Goal: Information Seeking & Learning: Check status

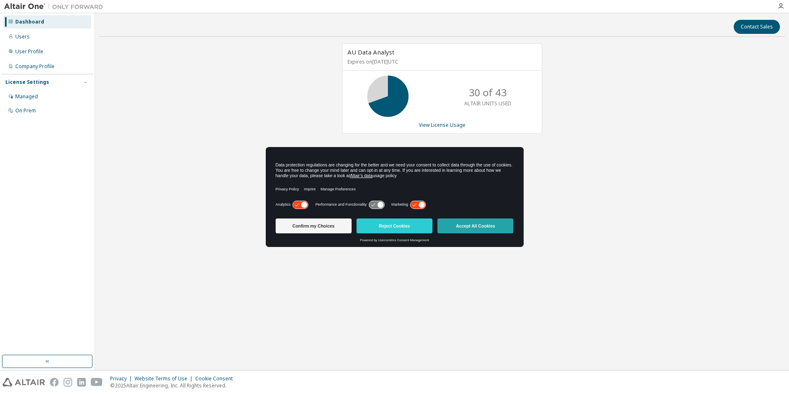
click at [476, 225] on button "Accept All Cookies" at bounding box center [476, 225] width 76 height 15
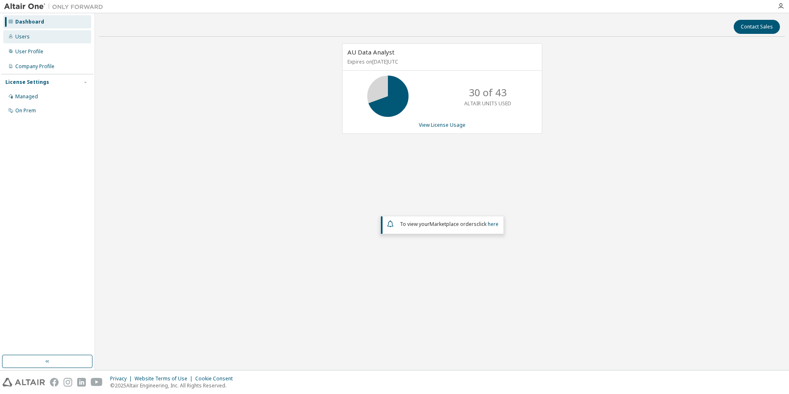
click at [32, 38] on div "Users" at bounding box center [47, 36] width 88 height 13
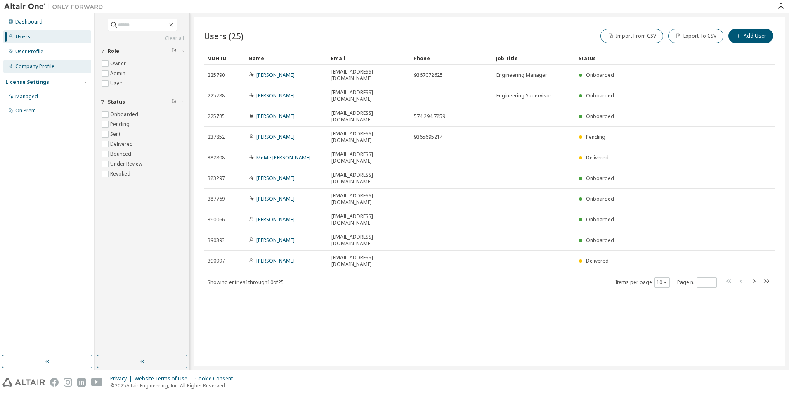
click at [36, 68] on div "Company Profile" at bounding box center [34, 66] width 39 height 7
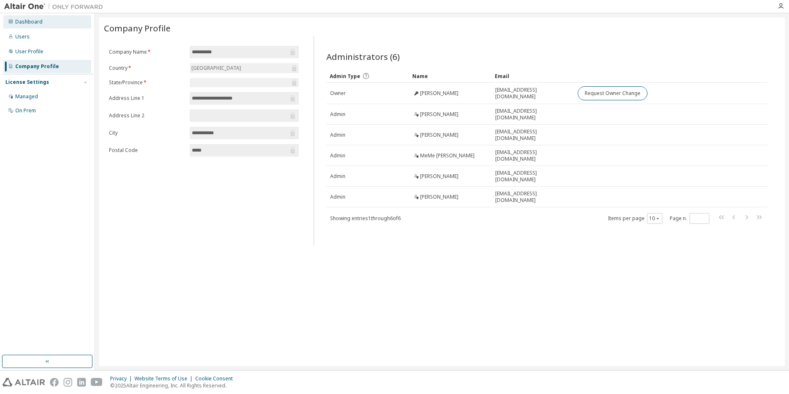
click at [29, 25] on div "Dashboard" at bounding box center [28, 22] width 27 height 7
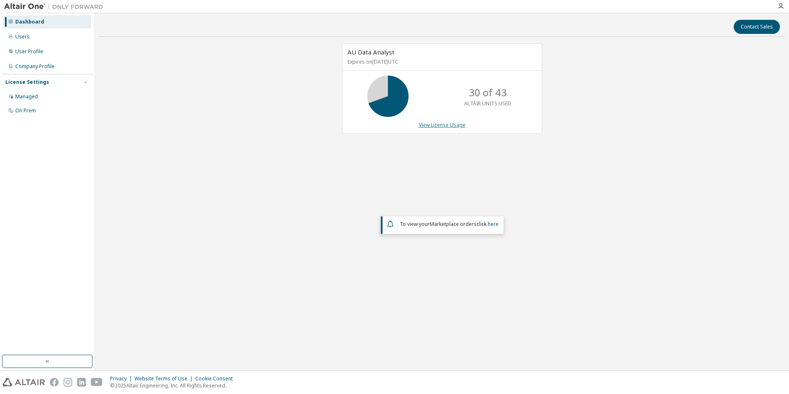
click at [455, 126] on link "View License Usage" at bounding box center [442, 124] width 47 height 7
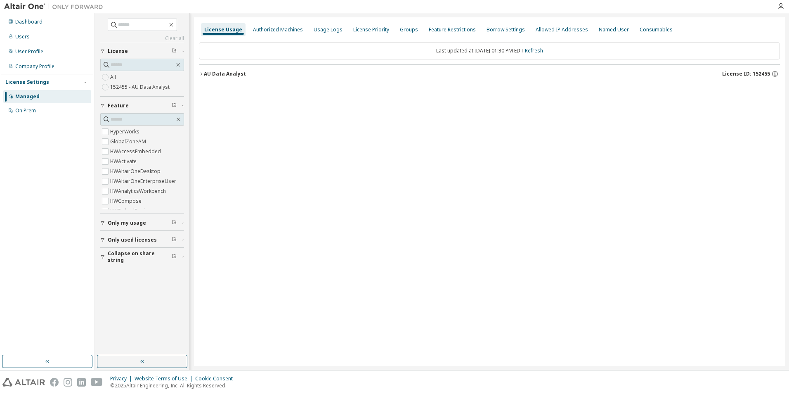
click at [220, 76] on div "AU Data Analyst" at bounding box center [225, 74] width 42 height 7
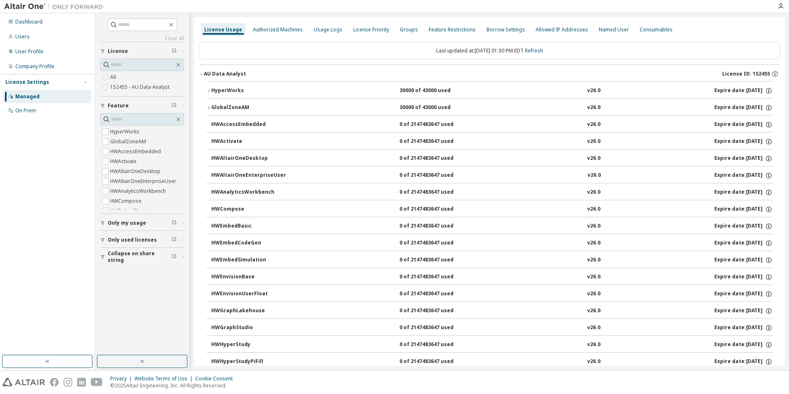
click at [220, 96] on button "HyperWorks 30000 of 43000 used v26.0 Expire date: [DATE]" at bounding box center [489, 91] width 566 height 18
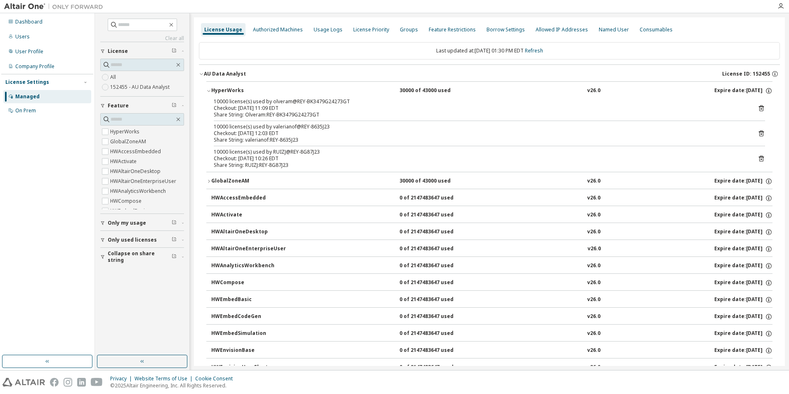
click at [218, 89] on div "HyperWorks" at bounding box center [248, 90] width 74 height 7
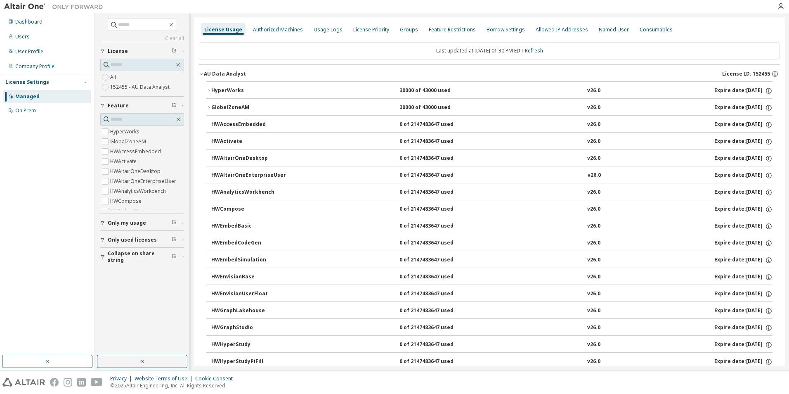
click at [221, 106] on div "GlobalZoneAM" at bounding box center [248, 107] width 74 height 7
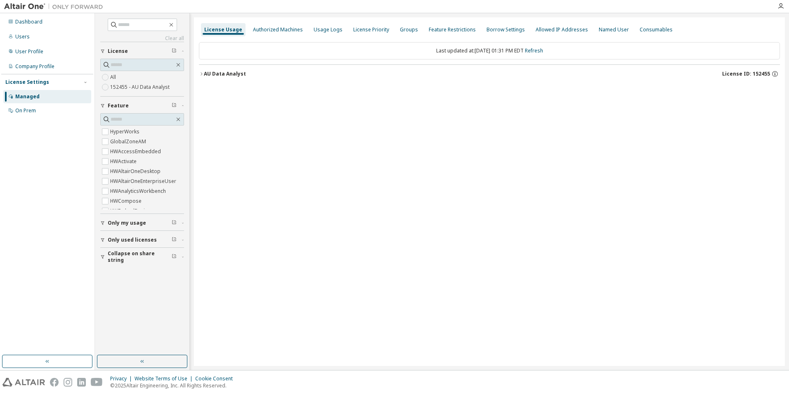
click at [213, 73] on div "AU Data Analyst" at bounding box center [225, 74] width 42 height 7
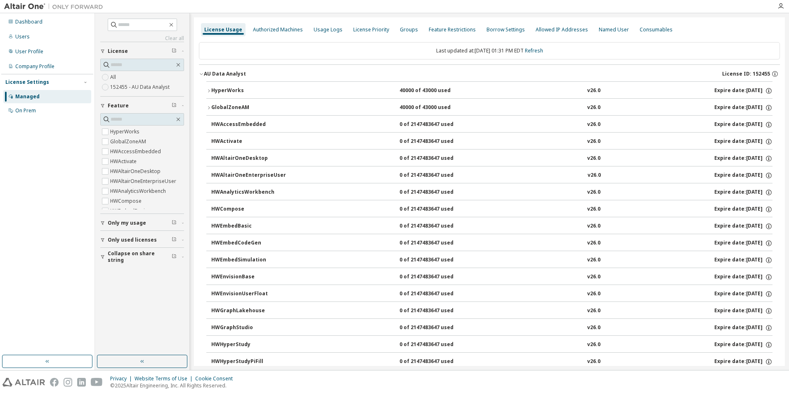
click at [213, 115] on button "GlobalZoneAM 40000 of 43000 used v26.0 Expire date: 2026-09-23" at bounding box center [489, 108] width 566 height 18
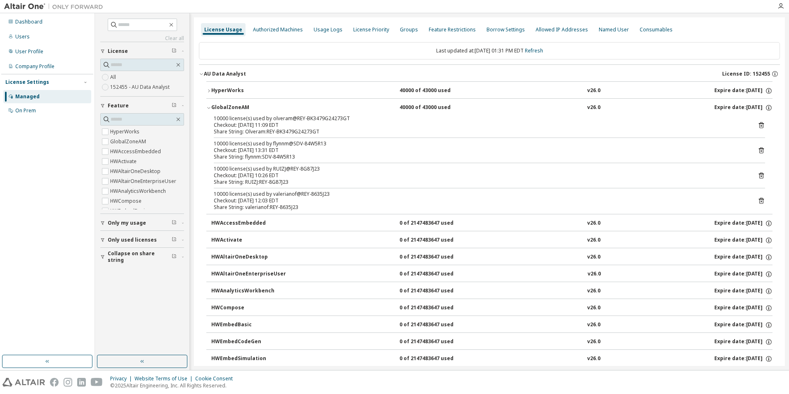
click at [214, 92] on div "HyperWorks" at bounding box center [248, 90] width 74 height 7
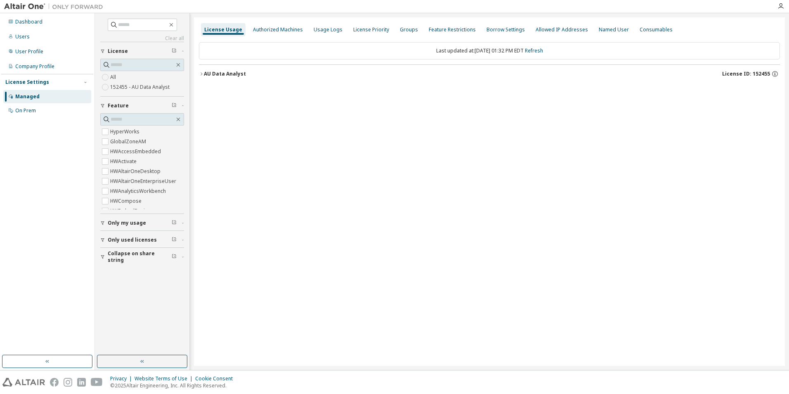
click at [221, 78] on button "AU Data Analyst License ID: 152455" at bounding box center [489, 74] width 581 height 18
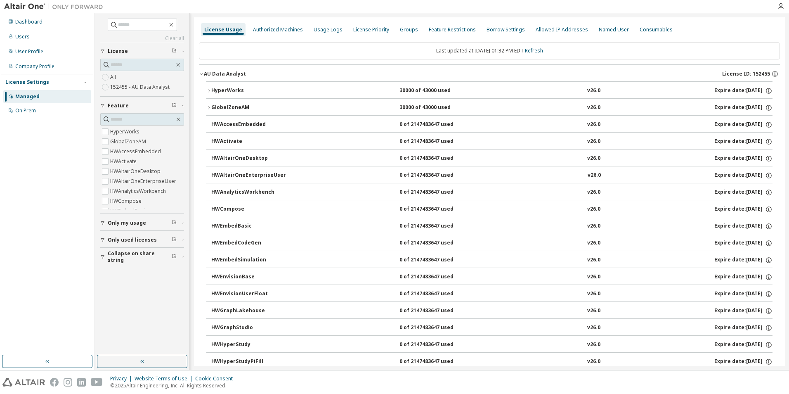
click at [221, 90] on div "HyperWorks" at bounding box center [248, 90] width 74 height 7
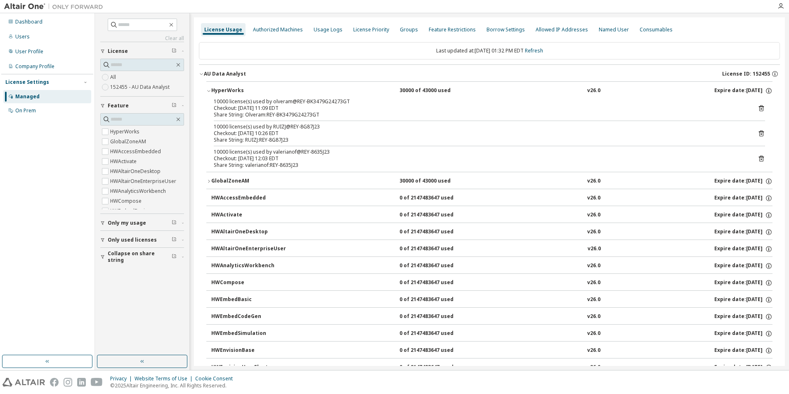
click at [231, 173] on button "GlobalZoneAM 30000 of 43000 used v26.0 Expire date: [DATE]" at bounding box center [489, 181] width 566 height 18
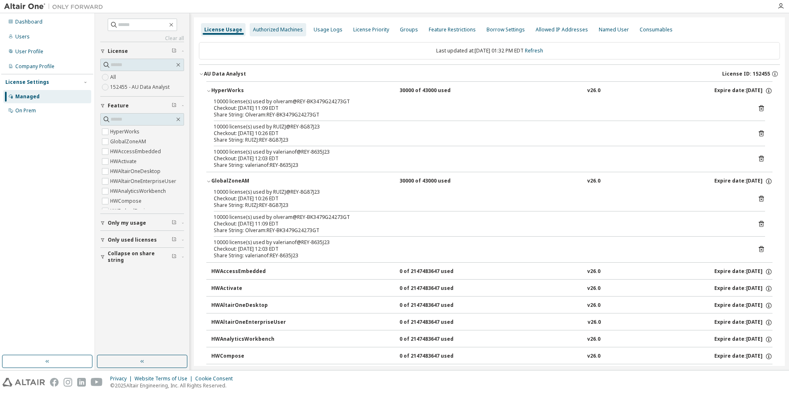
click at [260, 25] on div "Authorized Machines" at bounding box center [278, 29] width 57 height 13
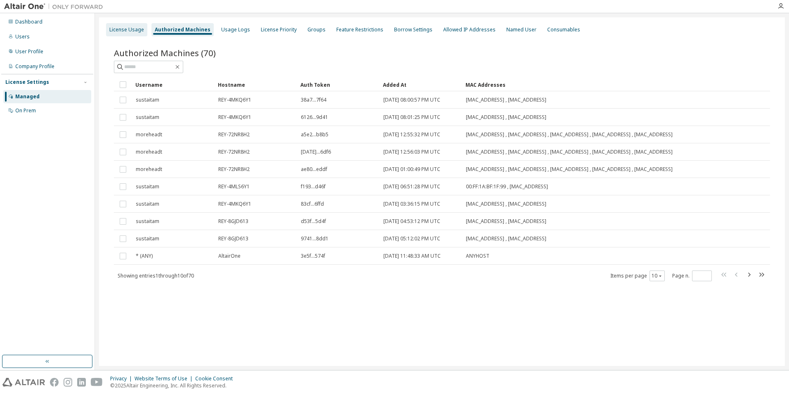
click at [133, 28] on div "License Usage" at bounding box center [126, 29] width 35 height 7
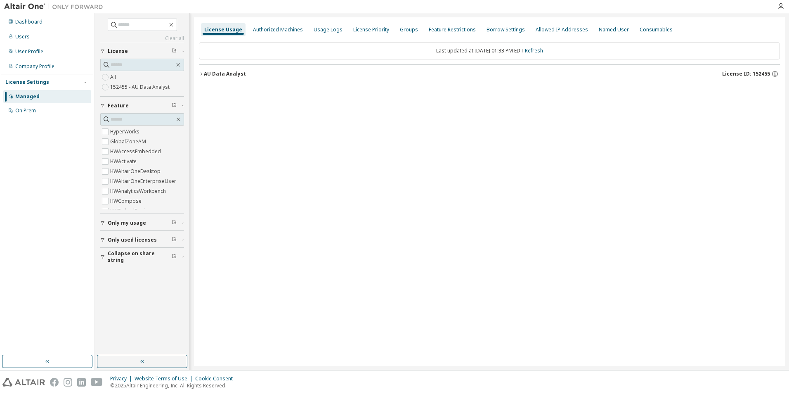
click at [200, 72] on icon "button" at bounding box center [201, 73] width 5 height 5
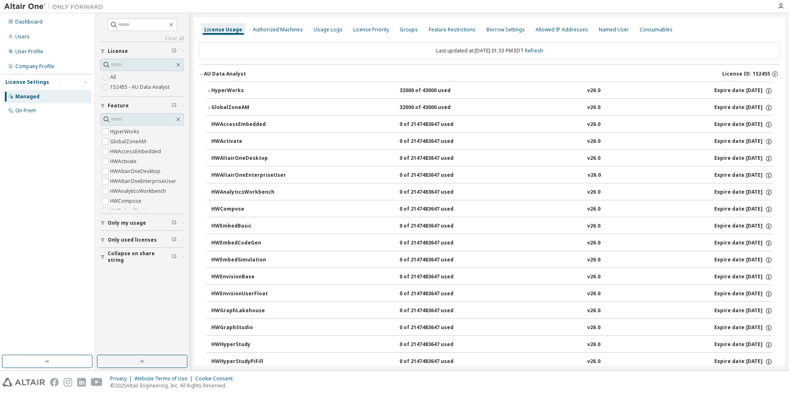
click at [206, 90] on icon "button" at bounding box center [208, 90] width 5 height 5
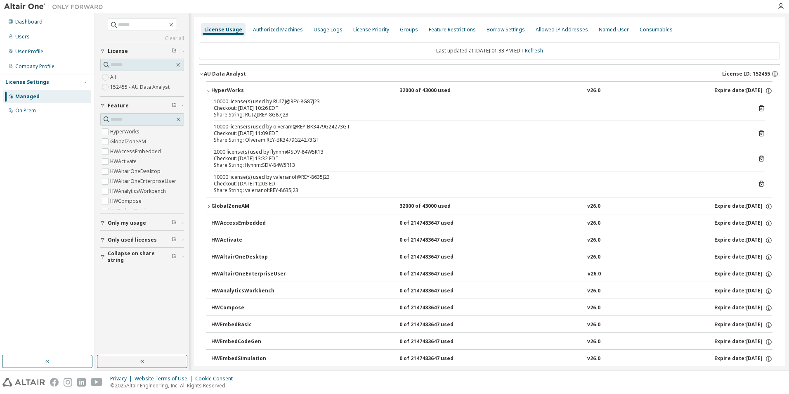
click at [244, 204] on div "GlobalZoneAM" at bounding box center [248, 206] width 74 height 7
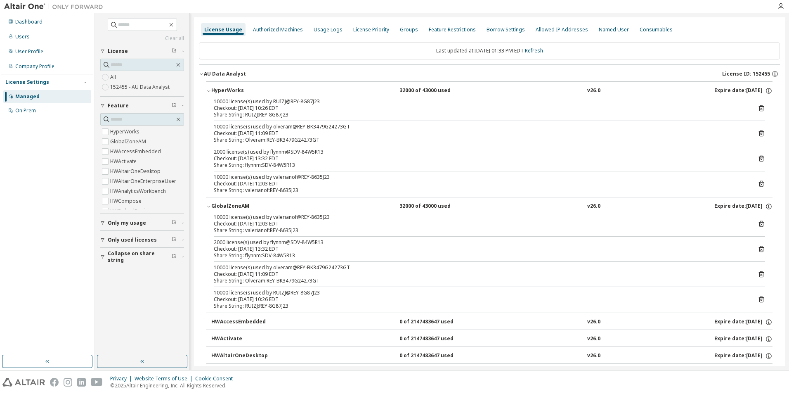
click at [759, 156] on icon at bounding box center [761, 159] width 5 height 6
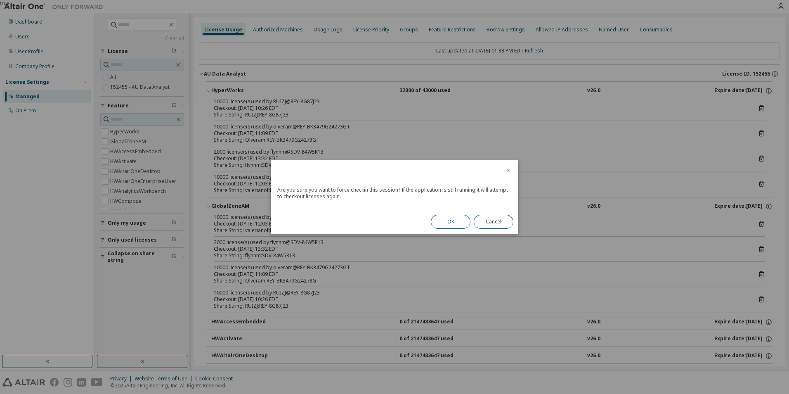
click at [449, 224] on button "OK" at bounding box center [451, 222] width 40 height 14
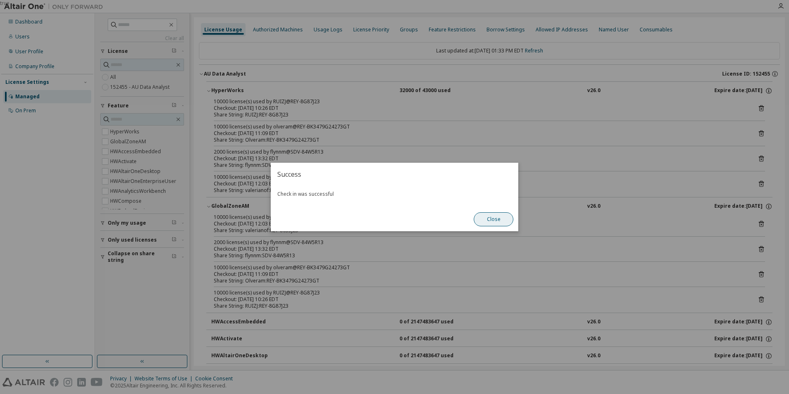
click at [497, 215] on button "Close" at bounding box center [494, 219] width 40 height 14
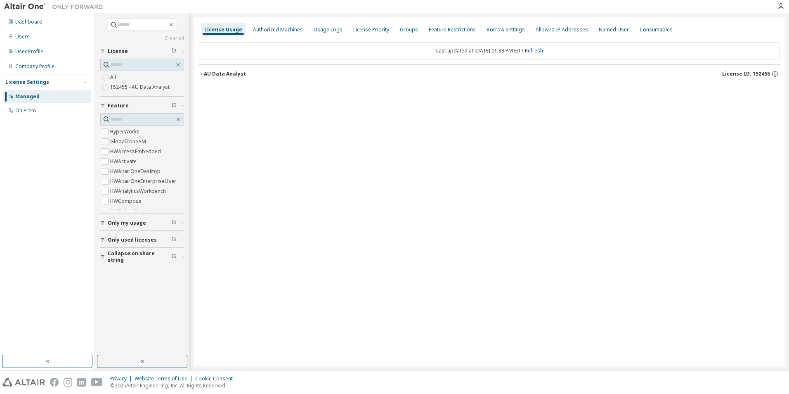
click at [220, 78] on button "AU Data Analyst License ID: 152455" at bounding box center [489, 74] width 581 height 18
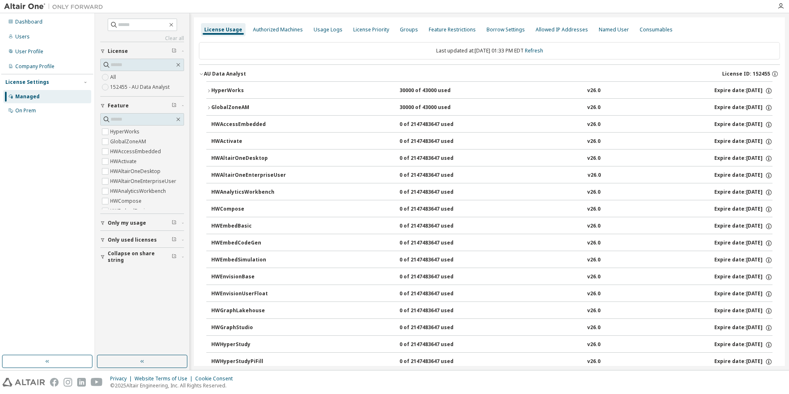
click at [241, 109] on div "GlobalZoneAM" at bounding box center [248, 107] width 74 height 7
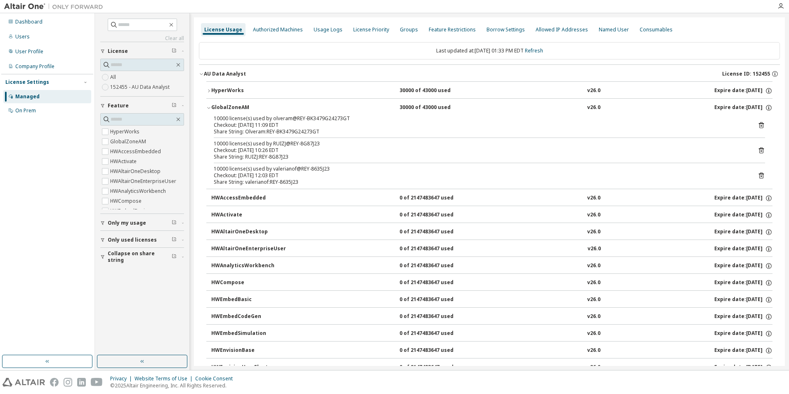
click at [228, 88] on div "HyperWorks" at bounding box center [248, 90] width 74 height 7
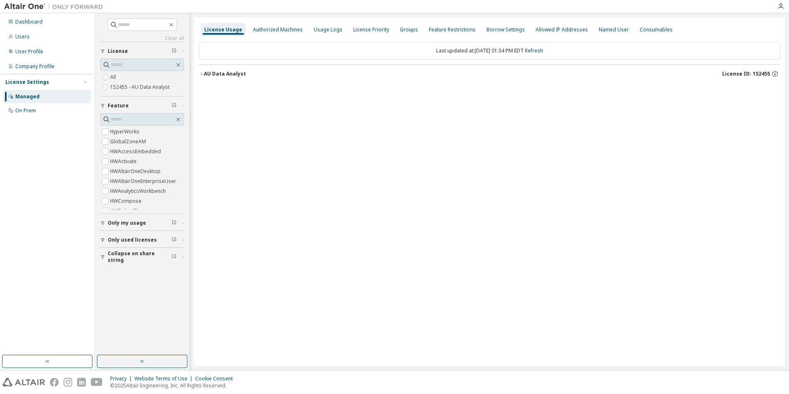
click at [239, 69] on button "AU Data Analyst License ID: 152455" at bounding box center [489, 74] width 581 height 18
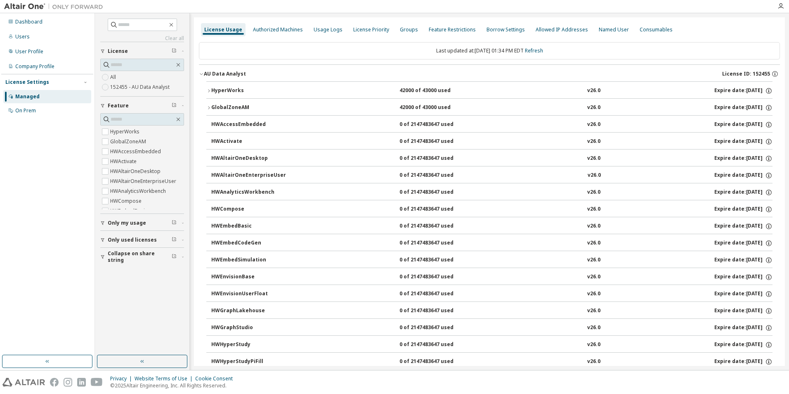
click at [232, 86] on button "HyperWorks 42000 of 43000 used v26.0 Expire date: 2026-09-23" at bounding box center [489, 91] width 566 height 18
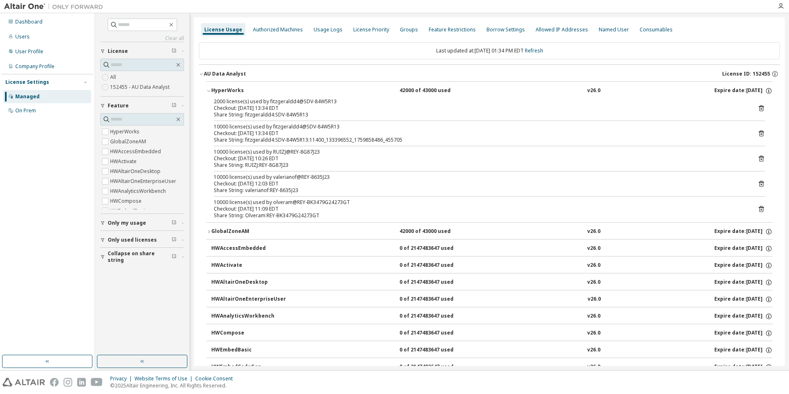
click at [234, 229] on div "GlobalZoneAM" at bounding box center [248, 231] width 74 height 7
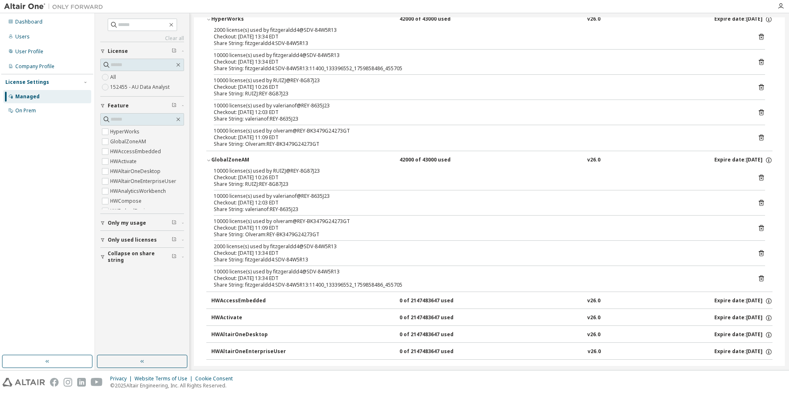
scroll to position [83, 0]
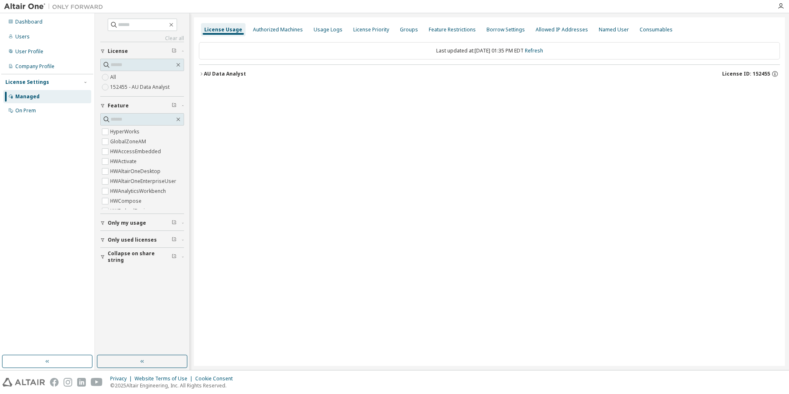
click at [239, 77] on div "AU Data Analyst" at bounding box center [225, 74] width 42 height 7
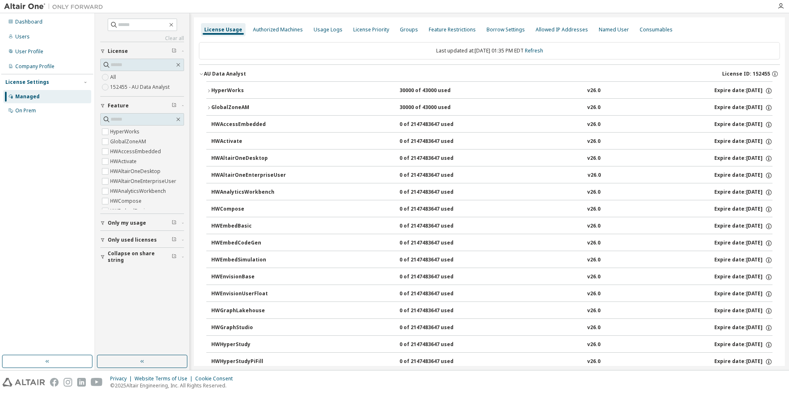
click at [241, 91] on div "HyperWorks" at bounding box center [248, 90] width 74 height 7
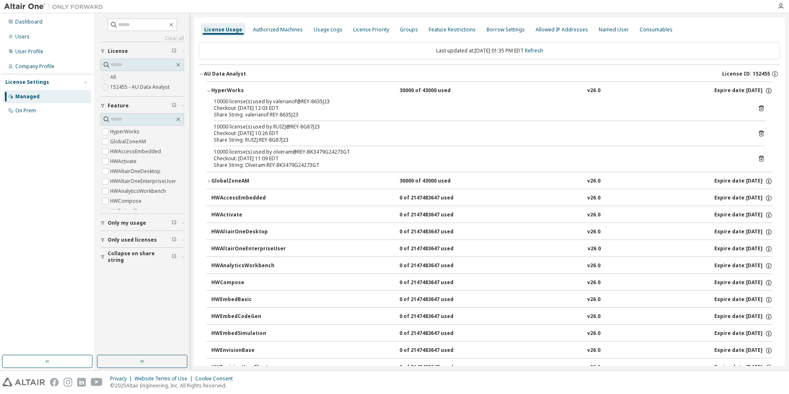
click at [239, 182] on div "GlobalZoneAM" at bounding box center [248, 180] width 74 height 7
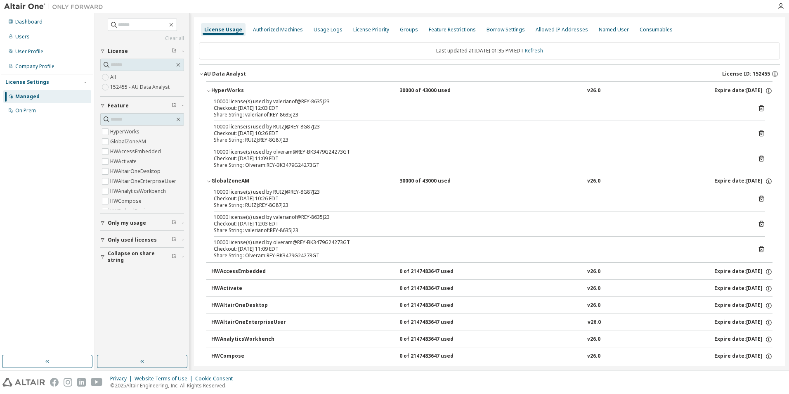
click at [539, 51] on link "Refresh" at bounding box center [534, 50] width 18 height 7
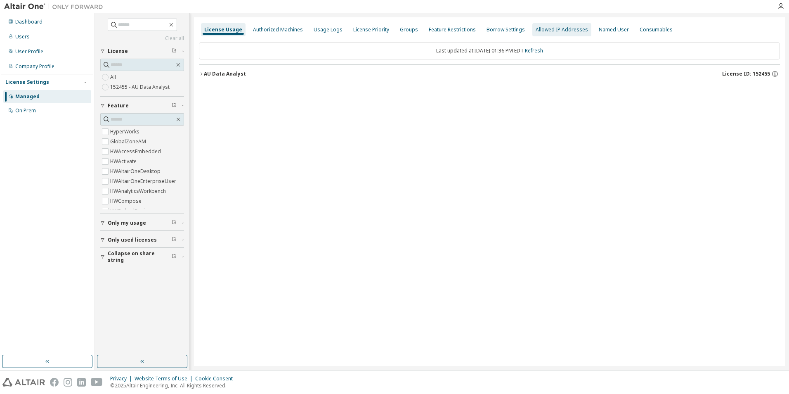
click at [557, 33] on div "Allowed IP Addresses" at bounding box center [561, 29] width 59 height 13
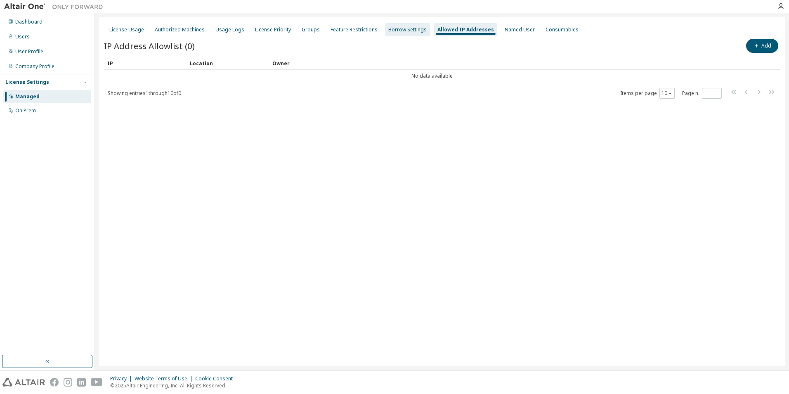
click at [418, 30] on div "Borrow Settings" at bounding box center [407, 29] width 38 height 7
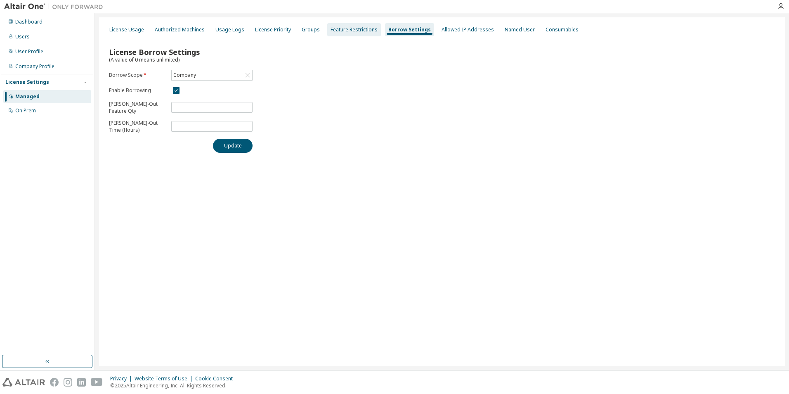
click at [348, 28] on div "Feature Restrictions" at bounding box center [354, 29] width 47 height 7
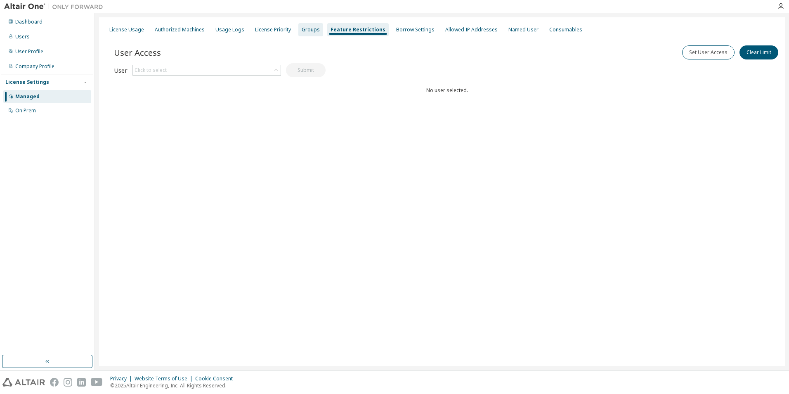
drag, startPoint x: 348, startPoint y: 28, endPoint x: 305, endPoint y: 33, distance: 43.6
click at [305, 33] on div "Groups" at bounding box center [311, 29] width 18 height 7
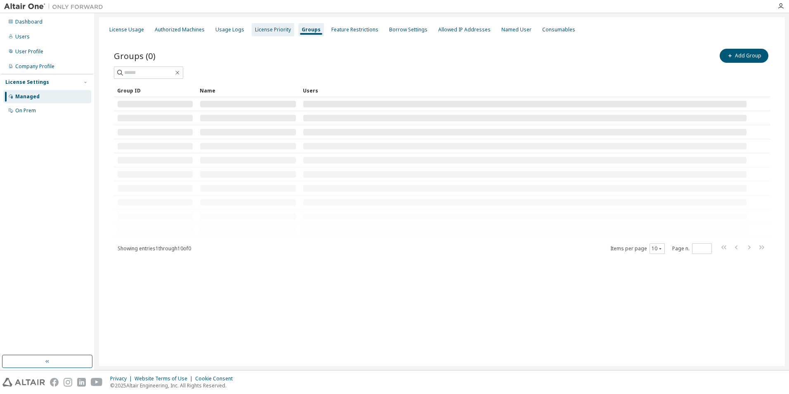
click at [268, 29] on div "License Priority" at bounding box center [273, 29] width 36 height 7
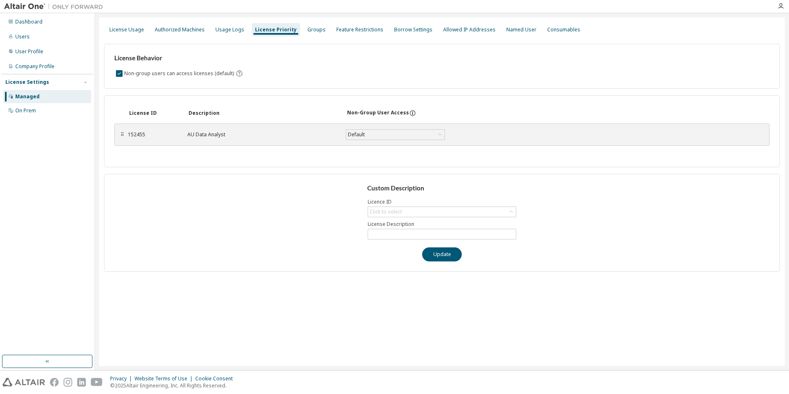
click at [403, 141] on div "152455 AU Data Analyst Default Save" at bounding box center [311, 134] width 367 height 15
click at [400, 134] on div "Default" at bounding box center [395, 135] width 98 height 10
click at [227, 30] on div "Usage Logs" at bounding box center [229, 29] width 29 height 7
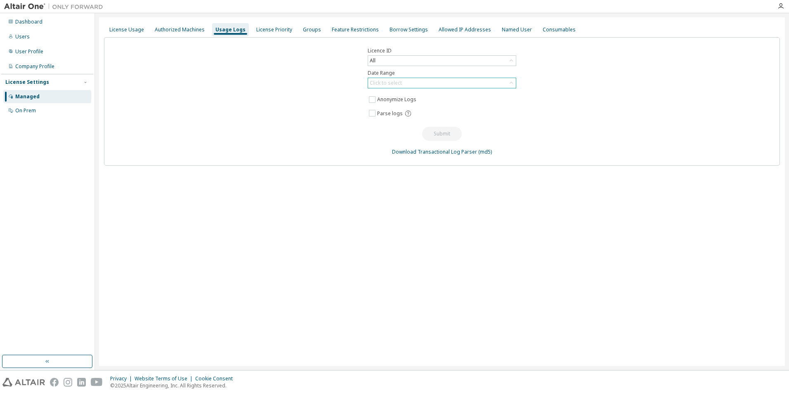
click at [443, 84] on div "Click to select" at bounding box center [442, 83] width 148 height 10
click at [403, 130] on li "Custom Date Range" at bounding box center [442, 127] width 146 height 11
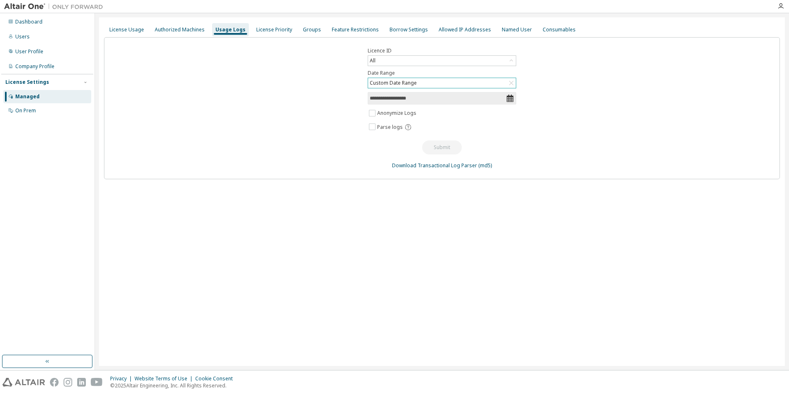
click at [516, 99] on div "**********" at bounding box center [442, 108] width 676 height 142
click at [514, 98] on icon at bounding box center [510, 98] width 8 height 8
click at [511, 98] on icon at bounding box center [510, 98] width 8 height 8
drag, startPoint x: 505, startPoint y: 99, endPoint x: 484, endPoint y: 101, distance: 21.2
click at [505, 99] on input "**********" at bounding box center [438, 98] width 136 height 8
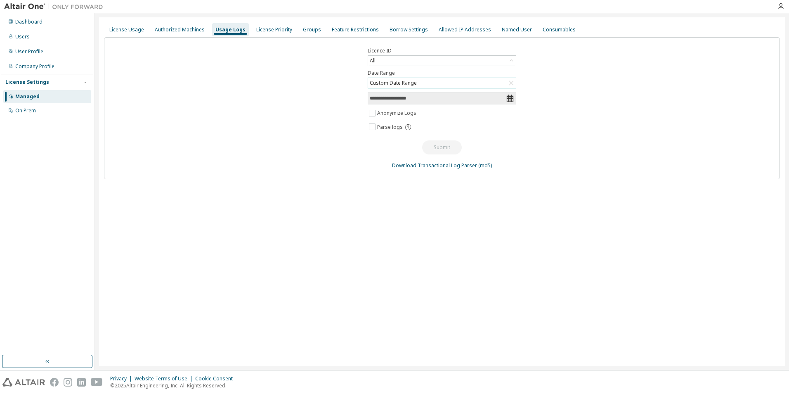
select select "*"
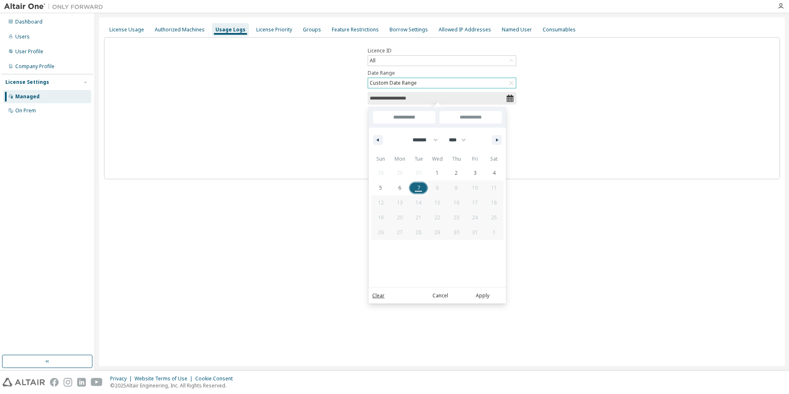
click at [484, 101] on input "**********" at bounding box center [438, 98] width 136 height 8
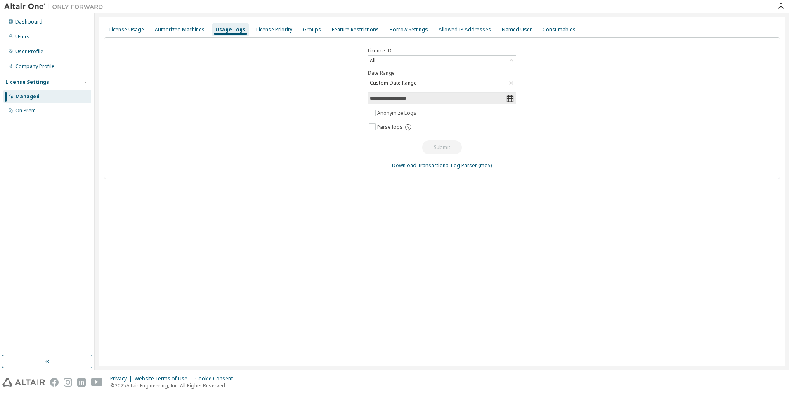
click at [484, 101] on input "**********" at bounding box center [438, 98] width 136 height 8
select select "*"
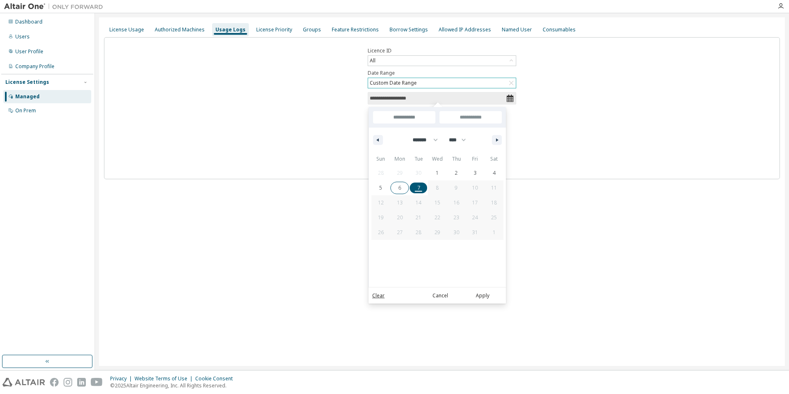
click at [405, 187] on span "6" at bounding box center [399, 187] width 19 height 11
type input "*"
type input "**********"
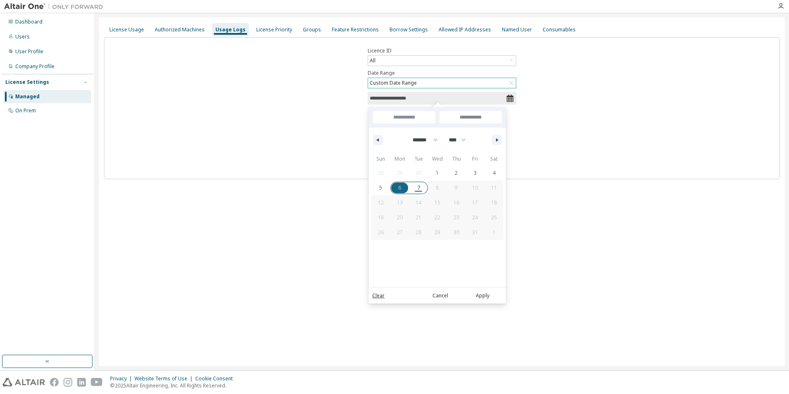
click at [423, 193] on span "7" at bounding box center [418, 187] width 19 height 11
type input "*"
type input "**********"
click at [670, 132] on div "**********" at bounding box center [442, 108] width 676 height 142
click at [492, 296] on button "Apply" at bounding box center [483, 295] width 40 height 9
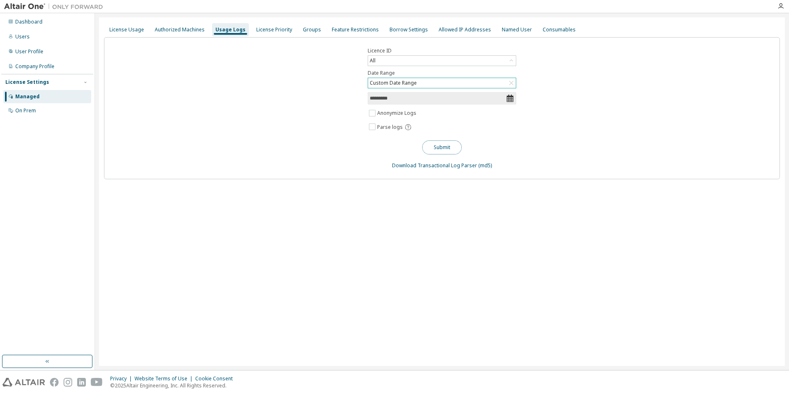
click at [447, 147] on button "Submit" at bounding box center [442, 147] width 40 height 14
click at [198, 29] on div "Authorized Machines" at bounding box center [180, 29] width 50 height 7
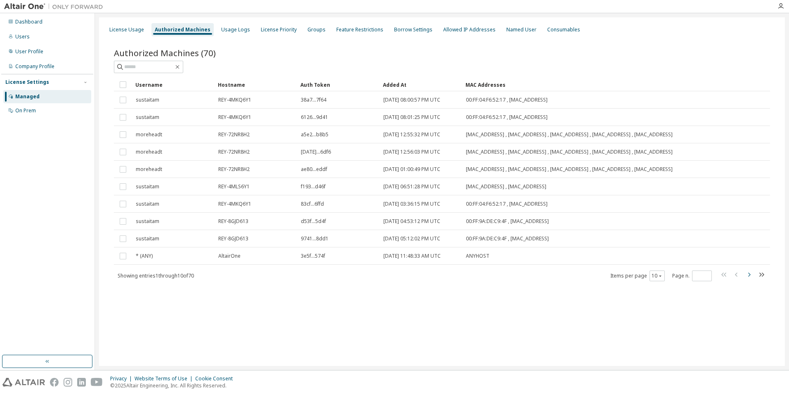
click at [745, 279] on icon "button" at bounding box center [749, 275] width 10 height 10
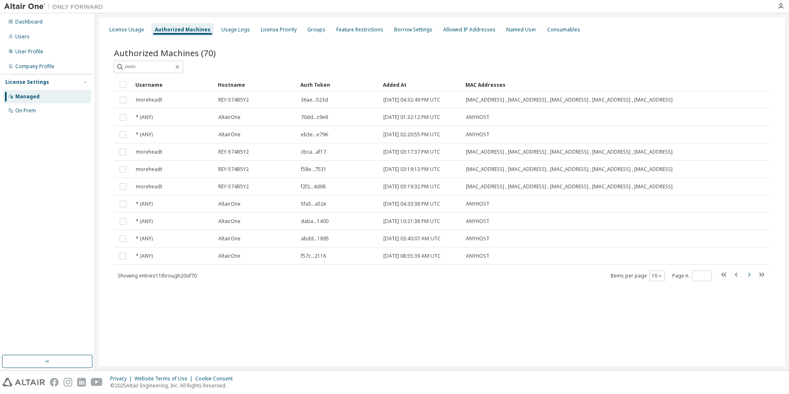
click at [745, 279] on icon "button" at bounding box center [749, 275] width 10 height 10
type input "*"
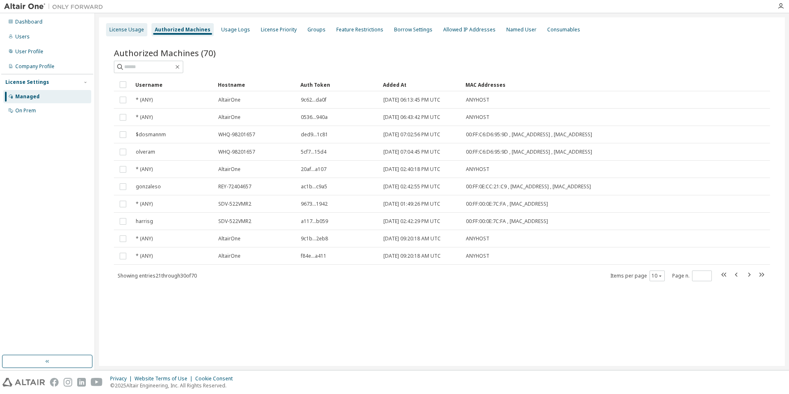
click at [126, 24] on div "License Usage" at bounding box center [126, 29] width 41 height 13
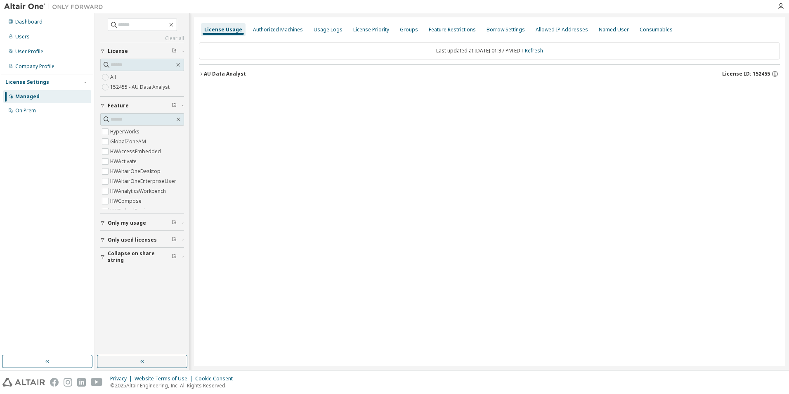
click at [203, 75] on icon "button" at bounding box center [201, 73] width 5 height 5
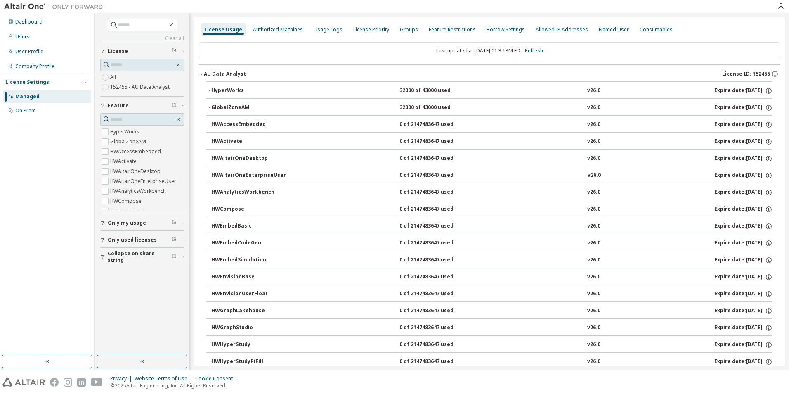
click at [221, 94] on div "HyperWorks" at bounding box center [248, 90] width 74 height 7
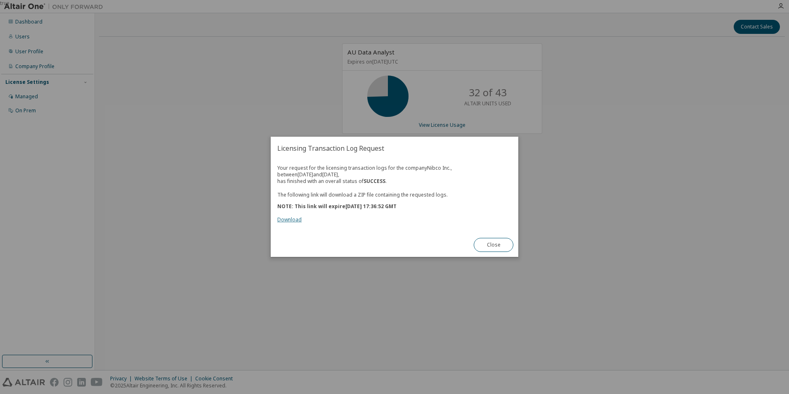
click at [283, 222] on link "Download" at bounding box center [289, 219] width 24 height 7
click at [532, 161] on div "true" at bounding box center [394, 197] width 789 height 394
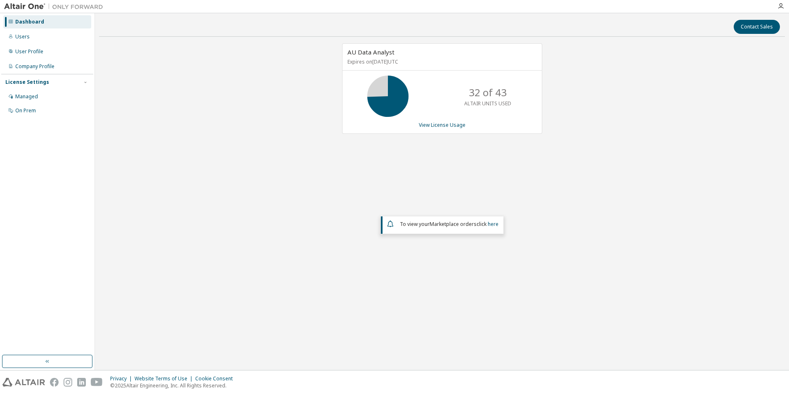
click at [574, 167] on div "AU Data Analyst Expires on September 23, 2026 UTC 32 of 43 ALTAIR UNITS USED Vi…" at bounding box center [442, 171] width 686 height 256
click at [437, 123] on link "View License Usage" at bounding box center [442, 124] width 47 height 7
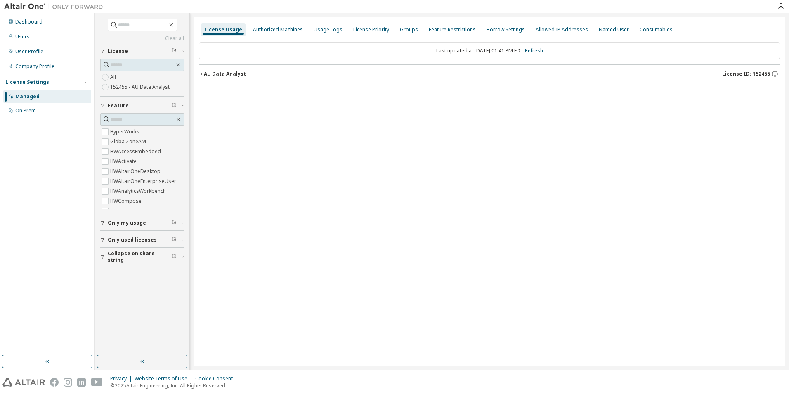
click at [208, 77] on div "AU Data Analyst" at bounding box center [225, 74] width 42 height 7
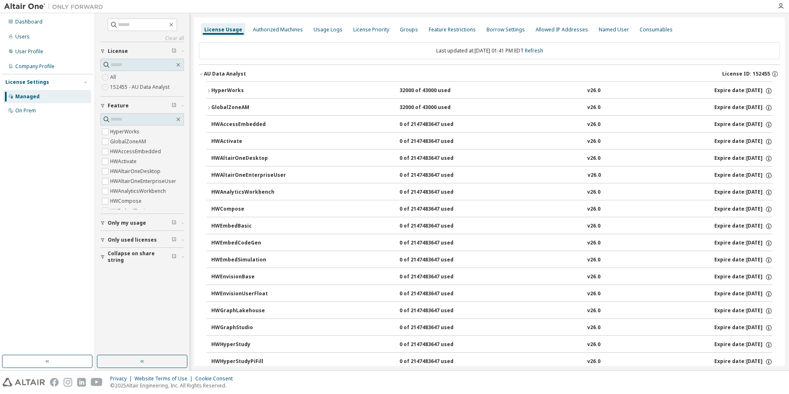
click at [214, 99] on button "GlobalZoneAM 32000 of 43000 used v26.0 Expire date: 2026-09-23" at bounding box center [489, 108] width 566 height 18
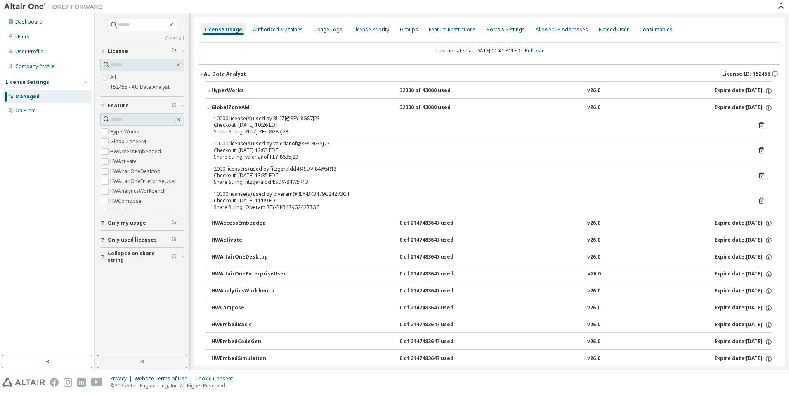
click at [229, 218] on button "HWAccessEmbedded 0 of 2147483647 used v26.0 Expire date: 2026-09-23" at bounding box center [491, 223] width 561 height 18
click at [228, 215] on button "HWAccessEmbedded 0 of 2147483647 used v26.0 Expire date: 2026-09-23" at bounding box center [491, 223] width 561 height 18
click at [228, 224] on div "HWAccessEmbedded" at bounding box center [248, 223] width 74 height 7
click at [758, 177] on icon at bounding box center [761, 175] width 7 height 7
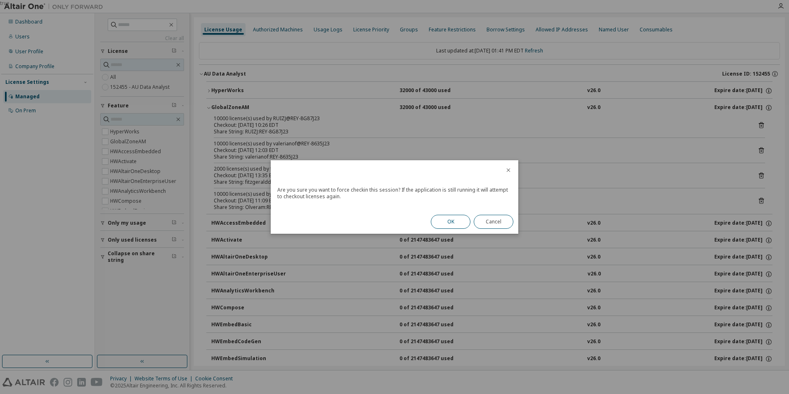
click at [440, 224] on button "OK" at bounding box center [451, 222] width 40 height 14
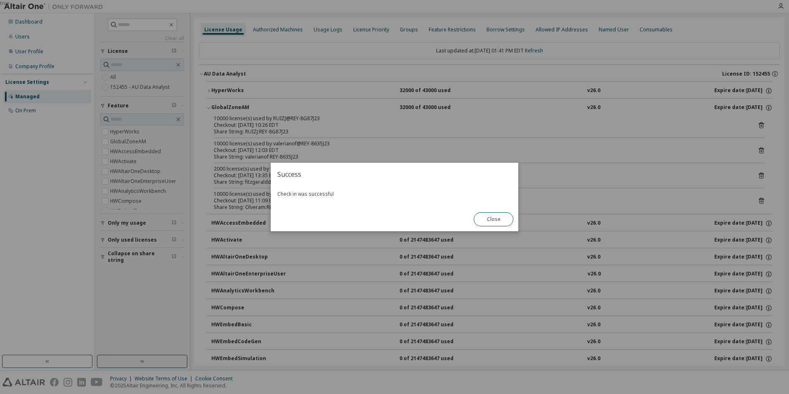
click at [498, 217] on button "Close" at bounding box center [494, 219] width 40 height 14
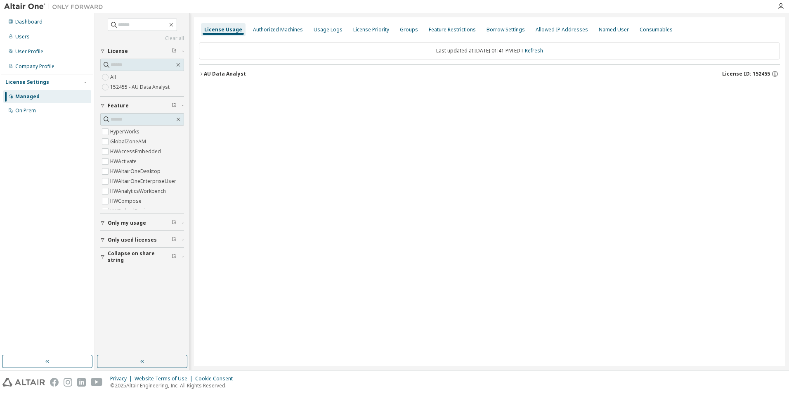
click at [210, 85] on div "Last updated at: [DATE] 01:41 PM EDT Refresh AU Data Analyst License ID: 152455" at bounding box center [489, 62] width 581 height 51
click at [218, 76] on div "AU Data Analyst" at bounding box center [225, 74] width 42 height 7
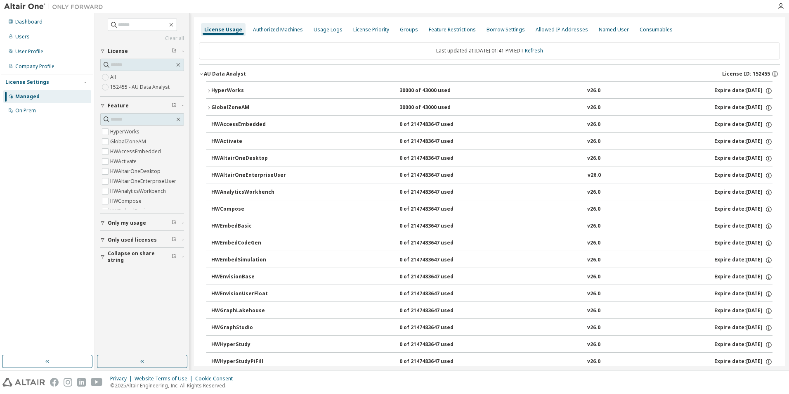
click at [219, 86] on button "HyperWorks 30000 of 43000 used v26.0 Expire date: [DATE]" at bounding box center [489, 91] width 566 height 18
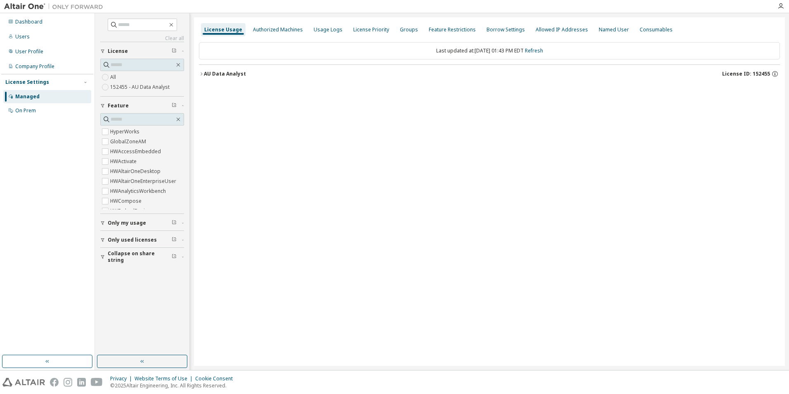
click at [219, 73] on div "AU Data Analyst" at bounding box center [225, 74] width 42 height 7
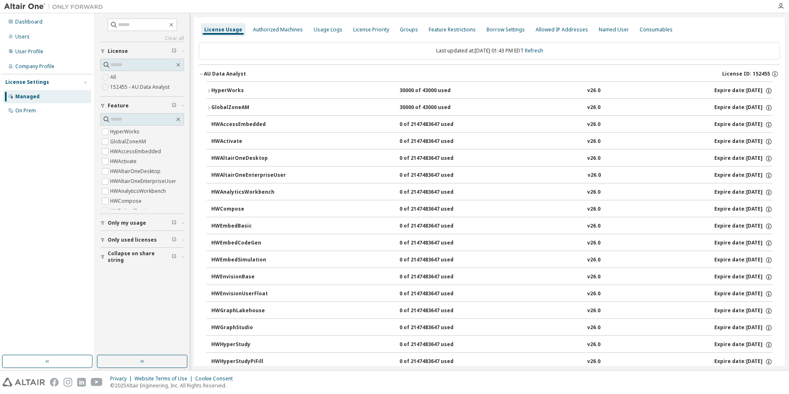
click at [234, 90] on div "HyperWorks" at bounding box center [248, 90] width 74 height 7
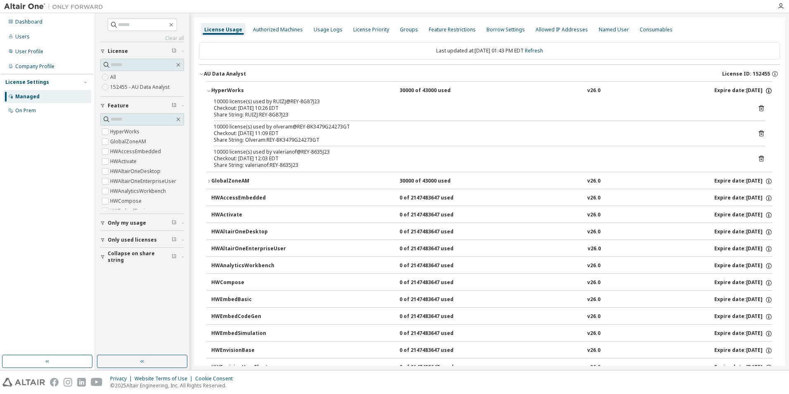
click at [766, 91] on icon "button" at bounding box center [768, 90] width 7 height 7
click at [660, 146] on div "10000 license(s) used by RUIZJ@REY-8G87J23 Checkout: 2025-10-07 10:26 EDT Share…" at bounding box center [489, 134] width 566 height 73
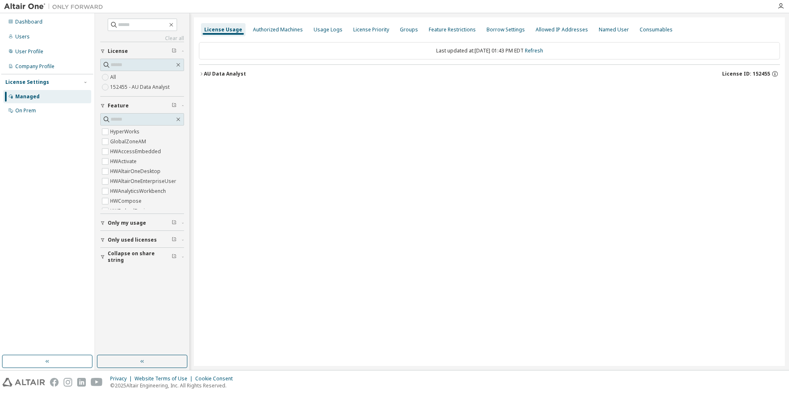
click at [220, 70] on button "AU Data Analyst License ID: 152455" at bounding box center [489, 74] width 581 height 18
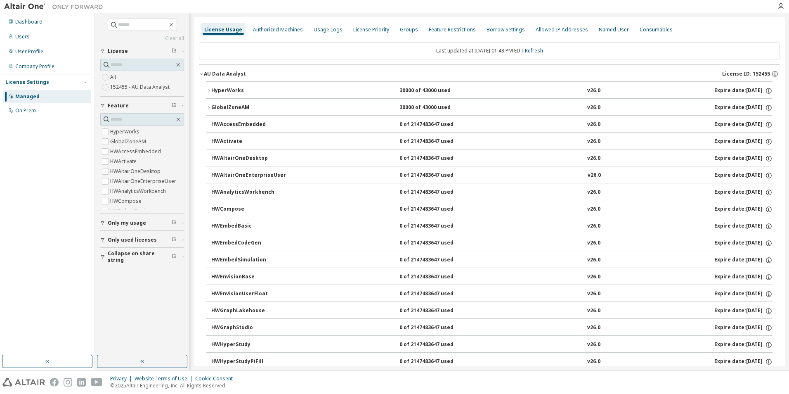
click at [227, 91] on div "HyperWorks" at bounding box center [248, 90] width 74 height 7
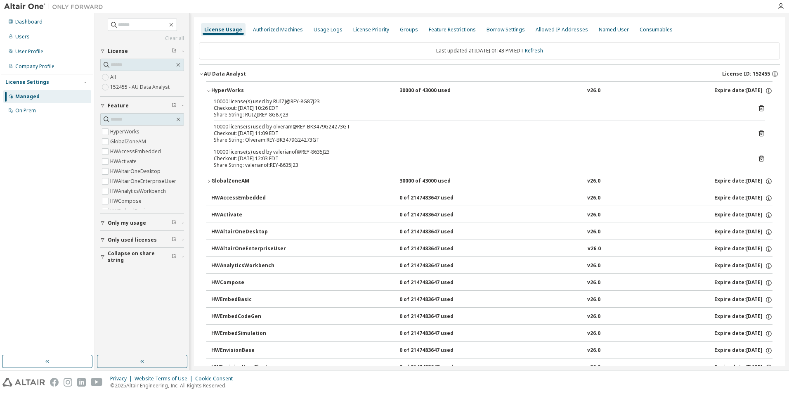
click at [667, 113] on div "Share String: RUIZJ:REY-8G87J23" at bounding box center [480, 114] width 532 height 7
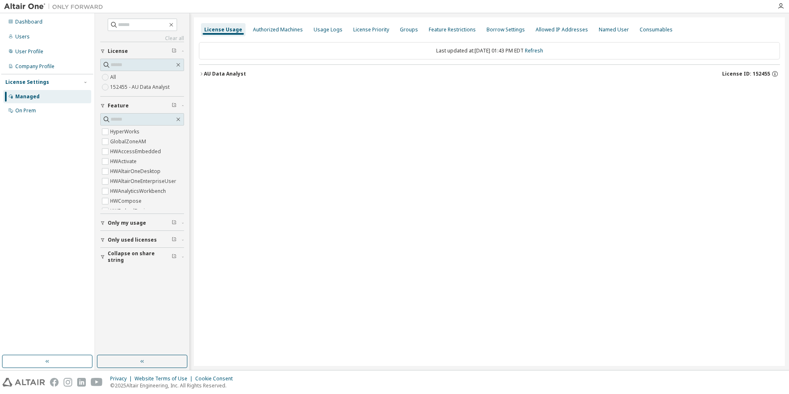
click at [209, 81] on button "AU Data Analyst License ID: 152455" at bounding box center [489, 74] width 581 height 18
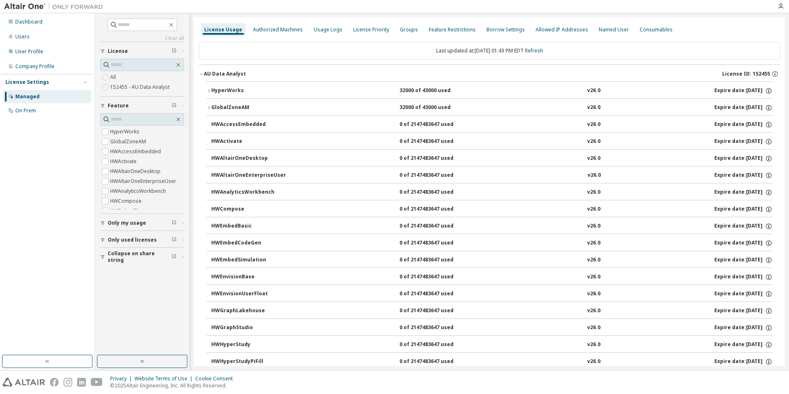
click at [225, 96] on button "HyperWorks 32000 of 43000 used v26.0 Expire date: 2026-09-23" at bounding box center [489, 91] width 566 height 18
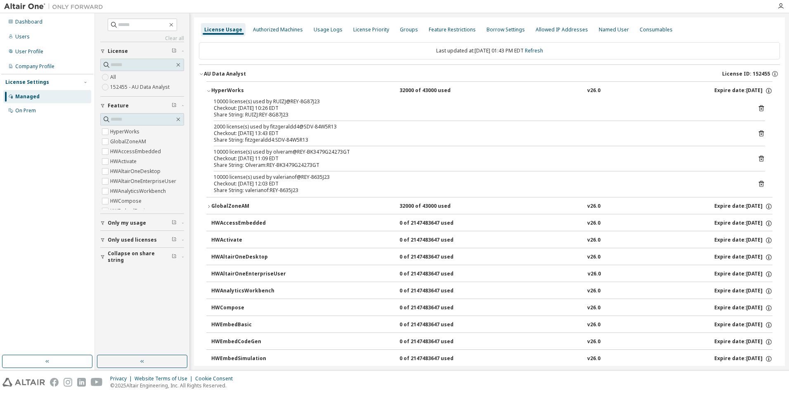
click at [758, 136] on icon at bounding box center [761, 133] width 7 height 7
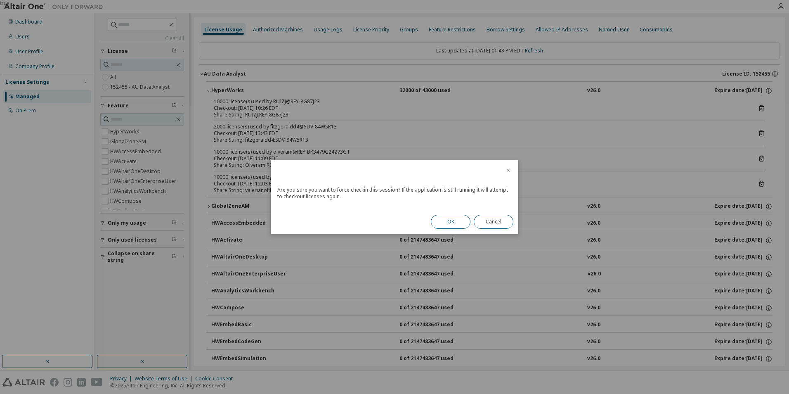
click at [454, 220] on button "OK" at bounding box center [451, 222] width 40 height 14
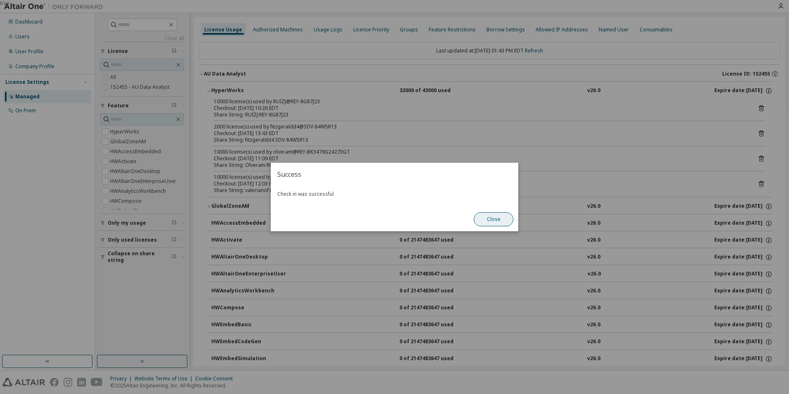
click at [497, 218] on button "Close" at bounding box center [494, 219] width 40 height 14
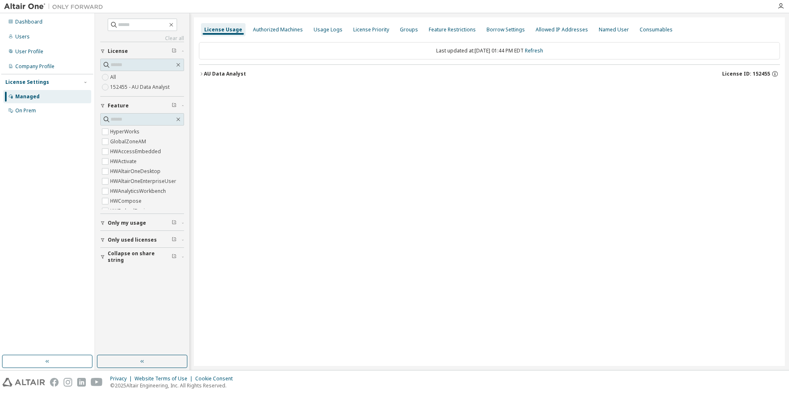
click at [243, 70] on button "AU Data Analyst License ID: 152455" at bounding box center [489, 74] width 581 height 18
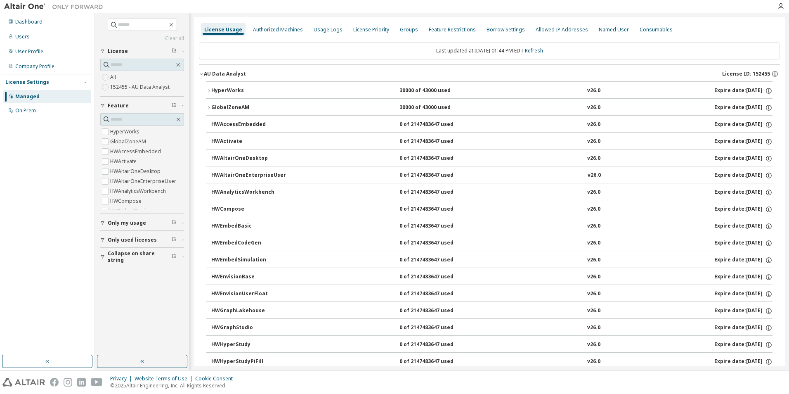
click at [267, 97] on button "HyperWorks 30000 of 43000 used v26.0 Expire date: [DATE]" at bounding box center [489, 91] width 566 height 18
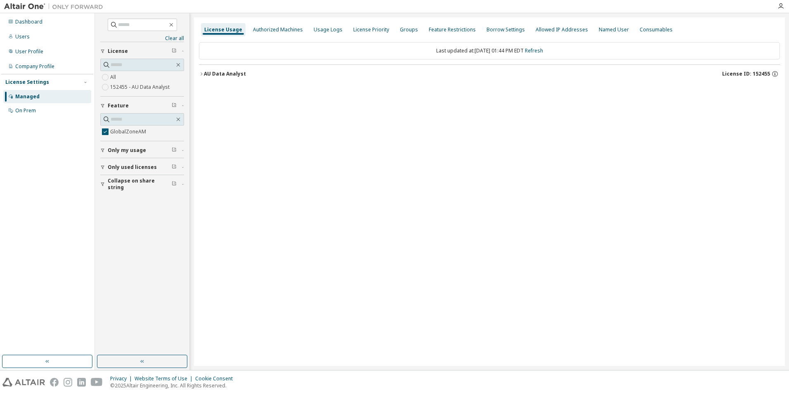
click at [232, 75] on div "AU Data Analyst" at bounding box center [225, 74] width 42 height 7
click at [211, 92] on icon "button" at bounding box center [208, 90] width 5 height 5
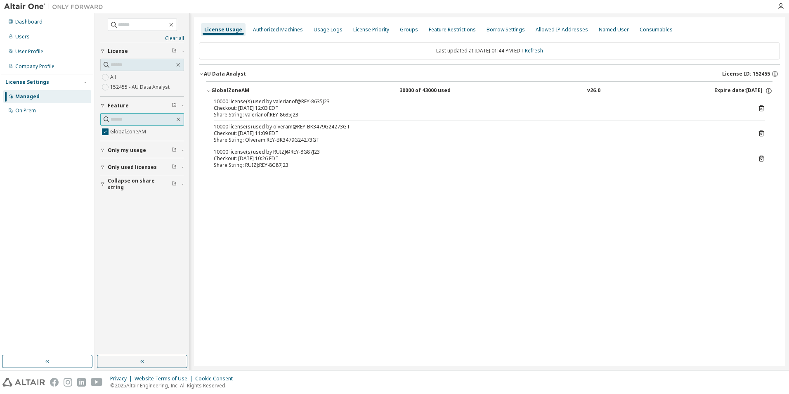
click at [120, 117] on input "text" at bounding box center [143, 119] width 64 height 8
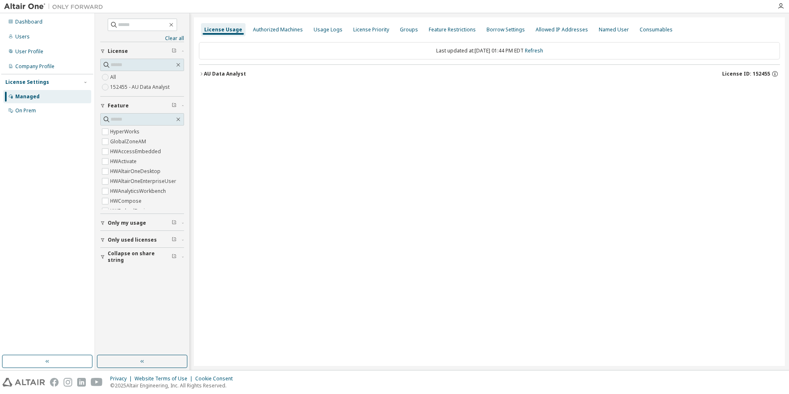
click at [211, 76] on div "AU Data Analyst" at bounding box center [225, 74] width 42 height 7
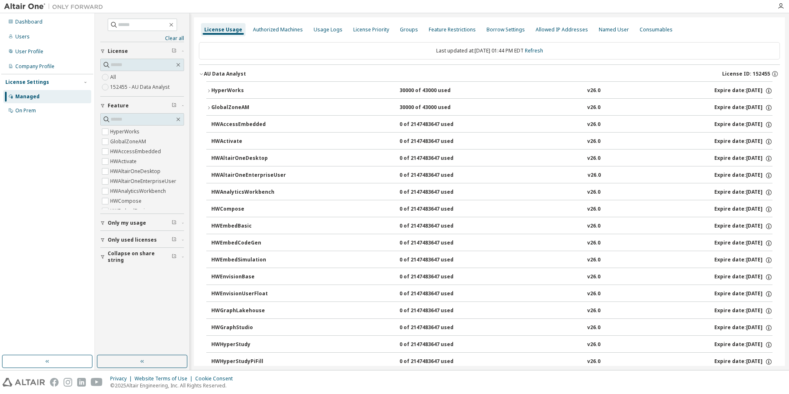
drag, startPoint x: 210, startPoint y: 100, endPoint x: 161, endPoint y: 117, distance: 51.6
click at [171, 109] on div "Clear all Collapse on share string Only used licenses Only my usage Feature Hyp…" at bounding box center [442, 191] width 694 height 357
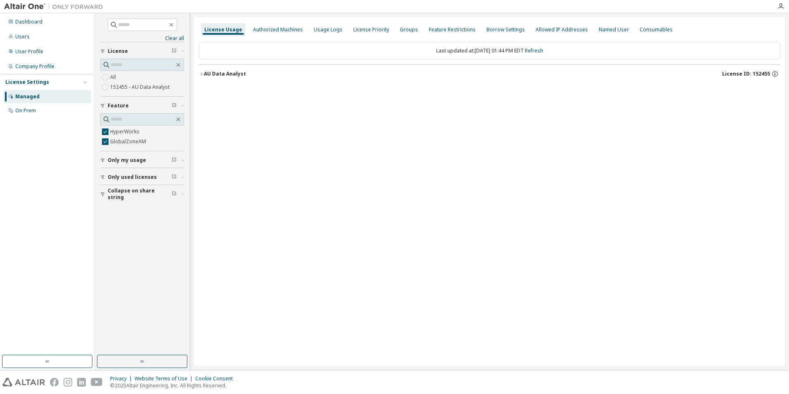
click at [263, 78] on button "AU Data Analyst License ID: 152455" at bounding box center [489, 74] width 581 height 18
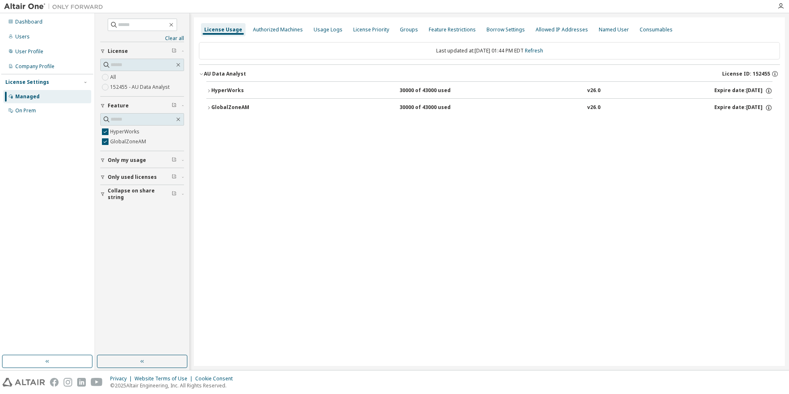
click at [253, 91] on div "HyperWorks" at bounding box center [248, 90] width 74 height 7
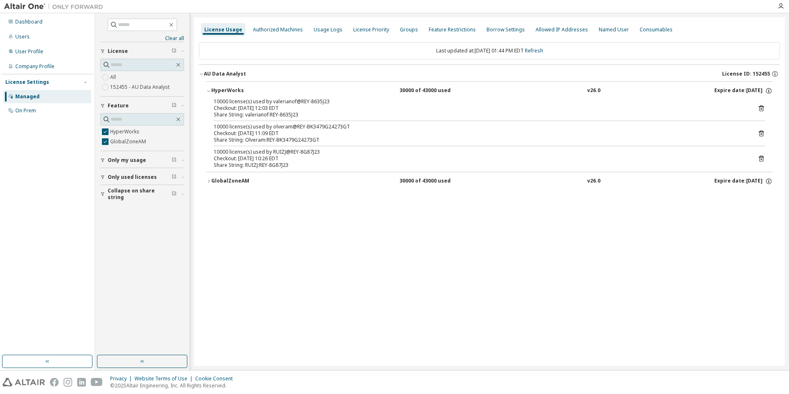
click at [237, 184] on div "GlobalZoneAM" at bounding box center [248, 180] width 74 height 7
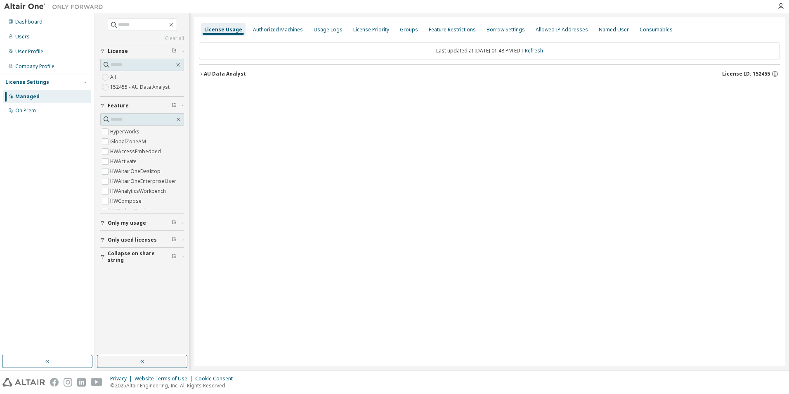
click at [246, 73] on div "AU Data Analyst License ID: 152455" at bounding box center [492, 73] width 576 height 7
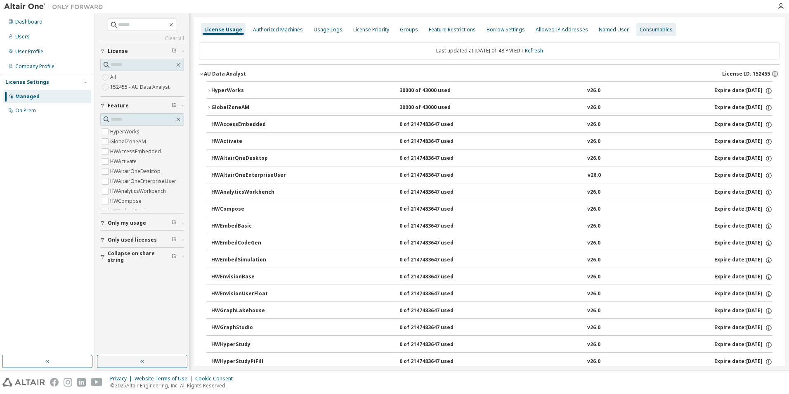
click at [651, 33] on div "Consumables" at bounding box center [656, 29] width 40 height 13
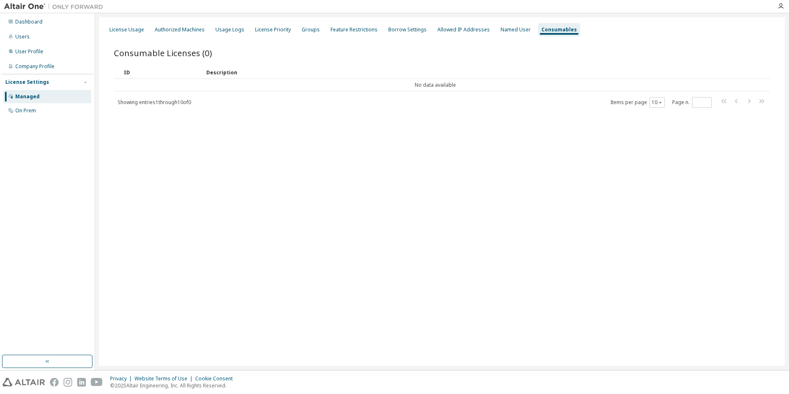
click at [105, 13] on div at bounding box center [394, 6] width 789 height 13
click at [125, 31] on div "License Usage" at bounding box center [126, 29] width 35 height 7
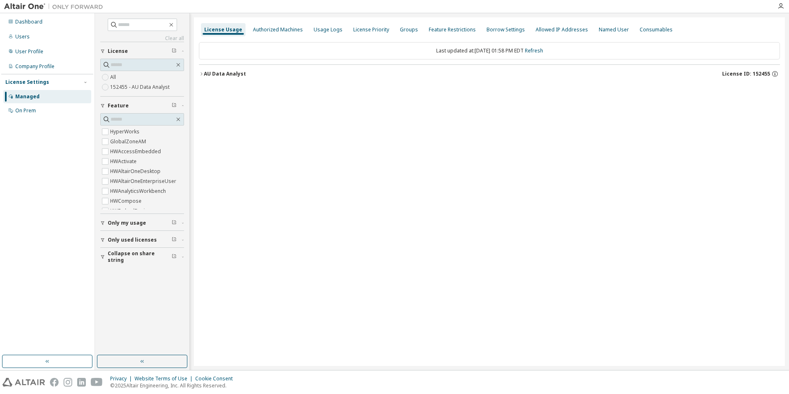
click at [250, 76] on div "AU Data Analyst License ID: 152455" at bounding box center [492, 73] width 576 height 7
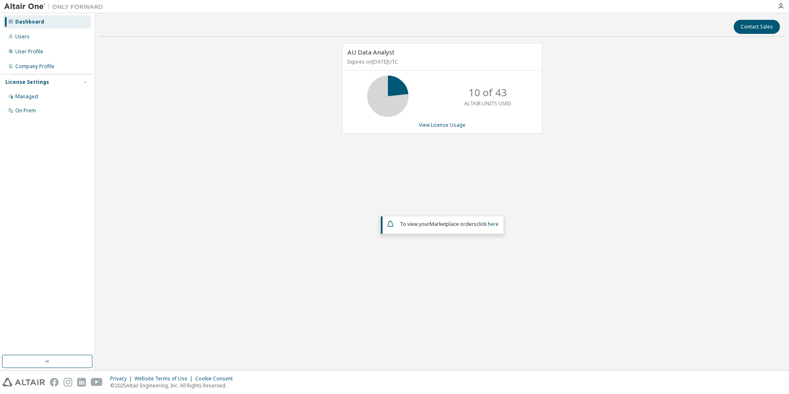
click at [427, 121] on div "AU Data Analyst Expires on September 23, 2026 UTC 10 of 43 ALTAIR UNITS USED Vi…" at bounding box center [442, 88] width 200 height 90
click at [425, 124] on link "View License Usage" at bounding box center [442, 124] width 47 height 7
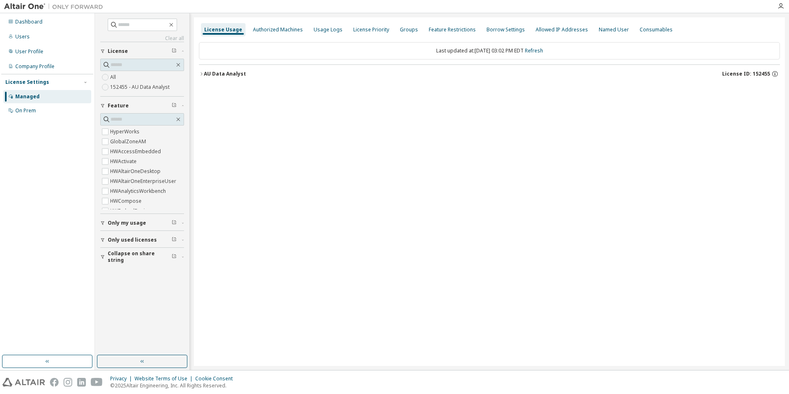
click at [209, 73] on div "AU Data Analyst" at bounding box center [225, 74] width 42 height 7
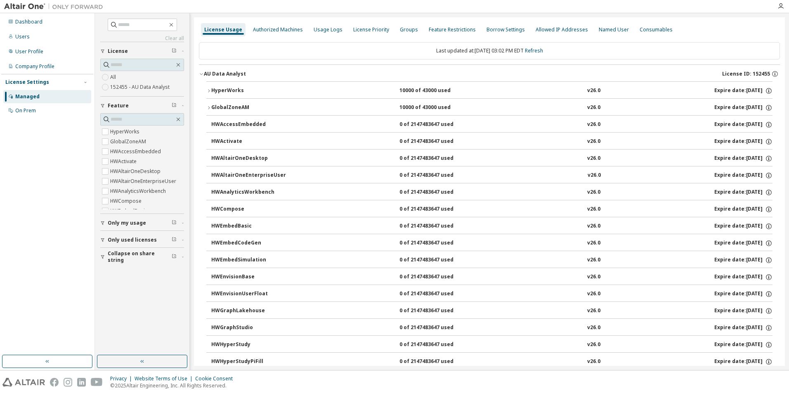
click at [212, 98] on button "HyperWorks 10000 of 43000 used v26.0 Expire date: 2026-09-23" at bounding box center [489, 91] width 566 height 18
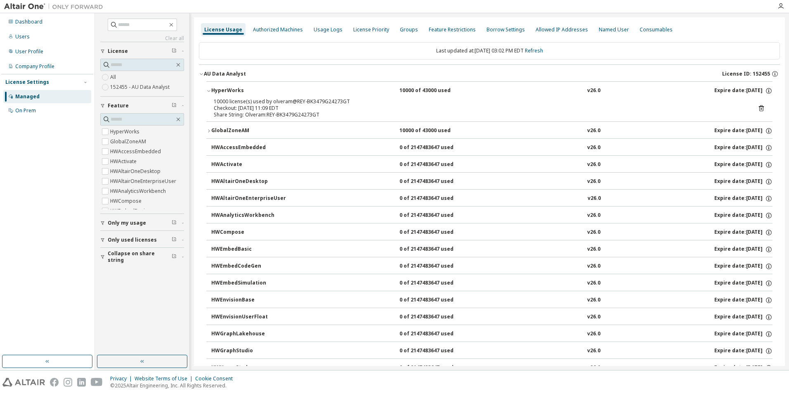
click at [215, 91] on div "HyperWorks" at bounding box center [248, 90] width 74 height 7
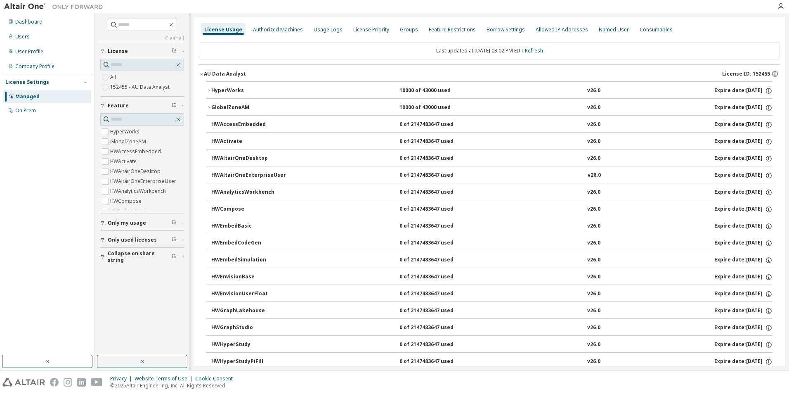
click at [215, 91] on div "HyperWorks" at bounding box center [248, 90] width 74 height 7
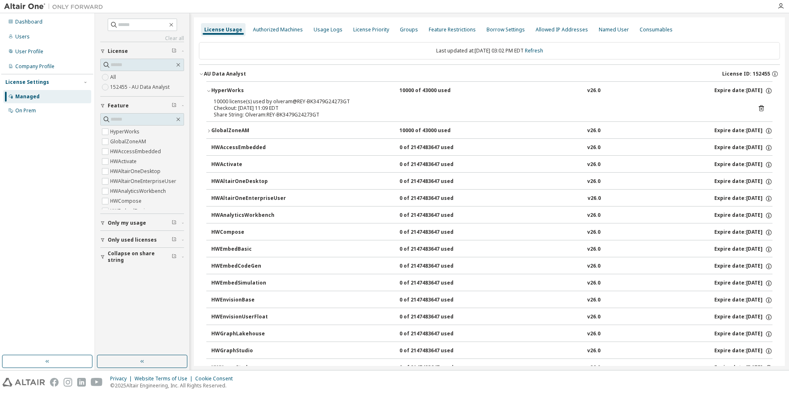
click at [17, 99] on div "Managed" at bounding box center [27, 96] width 24 height 7
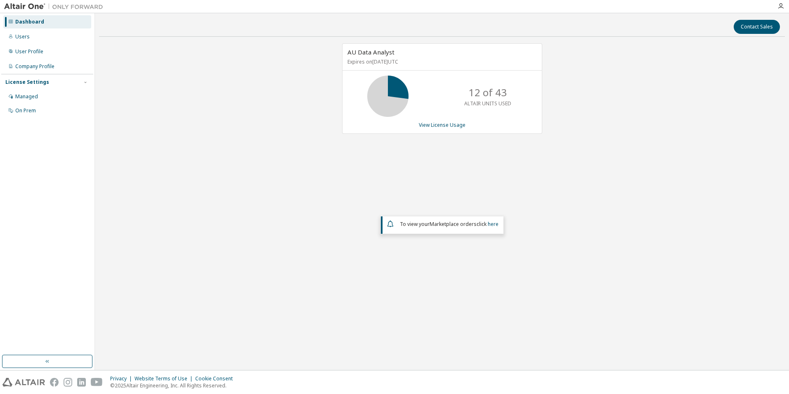
click at [598, 277] on div "AU Data Analyst Expires on September 23, 2026 UTC 12 of 43 ALTAIR UNITS USED Vi…" at bounding box center [442, 171] width 686 height 256
click at [443, 125] on link "View License Usage" at bounding box center [442, 124] width 47 height 7
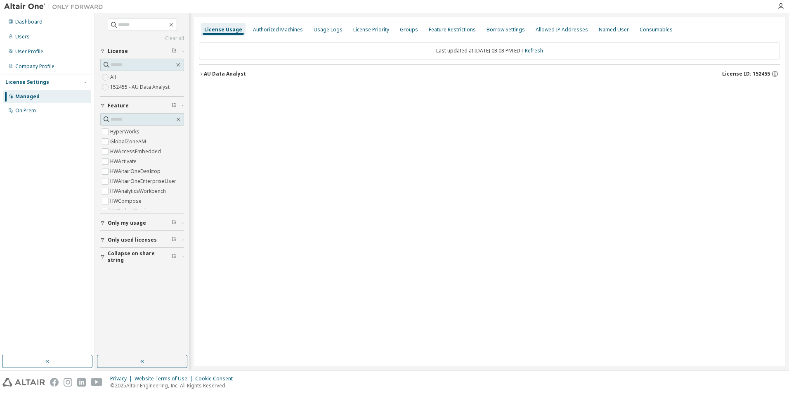
click at [218, 76] on div "AU Data Analyst" at bounding box center [225, 74] width 42 height 7
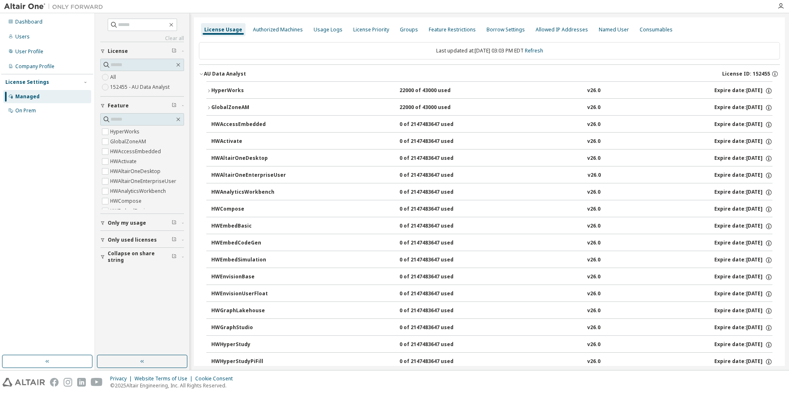
click at [220, 90] on div "HyperWorks" at bounding box center [248, 90] width 74 height 7
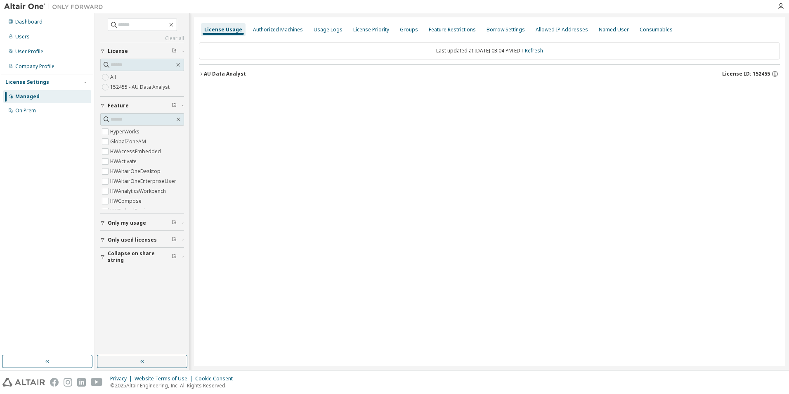
click at [237, 72] on div "AU Data Analyst" at bounding box center [225, 74] width 42 height 7
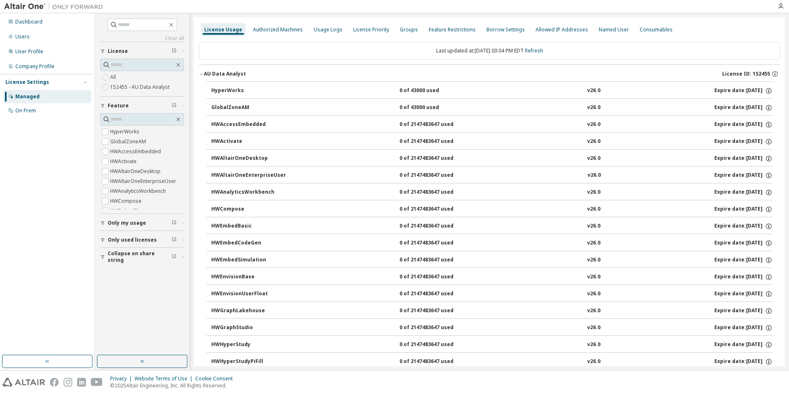
click at [281, 90] on div "HyperWorks" at bounding box center [248, 90] width 74 height 7
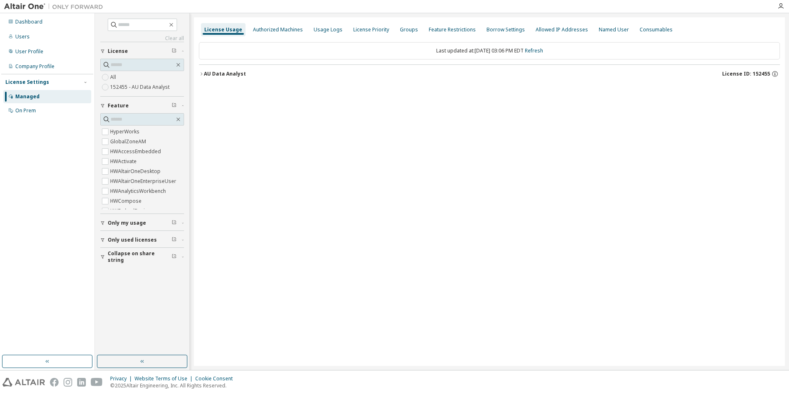
click at [234, 79] on button "AU Data Analyst License ID: 152455" at bounding box center [489, 74] width 581 height 18
